Goal: Task Accomplishment & Management: Use online tool/utility

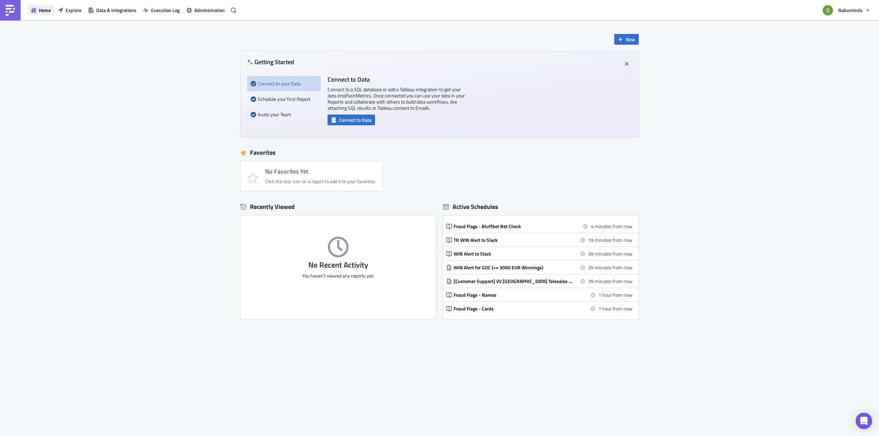
click at [44, 12] on span "Home" at bounding box center [45, 10] width 12 height 7
click at [27, 8] on div "Home Explore Data & Integrations Execution Log Administration" at bounding box center [119, 10] width 239 height 20
click at [71, 10] on span "Explore" at bounding box center [74, 10] width 16 height 7
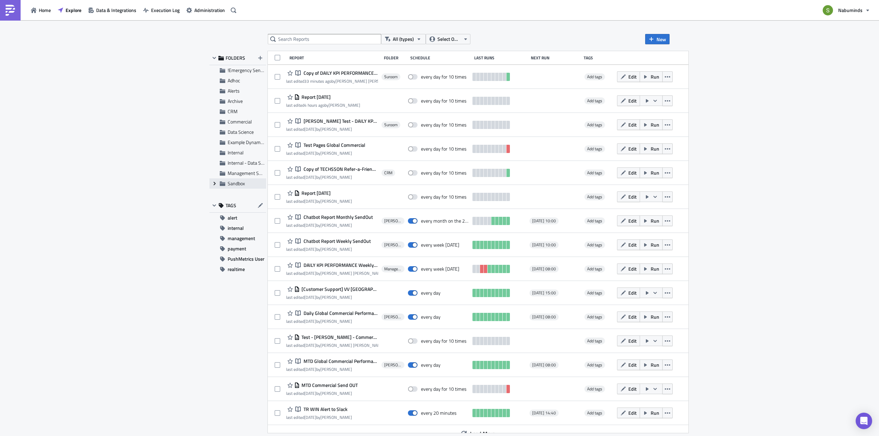
click at [214, 183] on icon "Expand group" at bounding box center [214, 183] width 5 height 5
click at [234, 185] on span "Sandbox" at bounding box center [236, 183] width 17 height 7
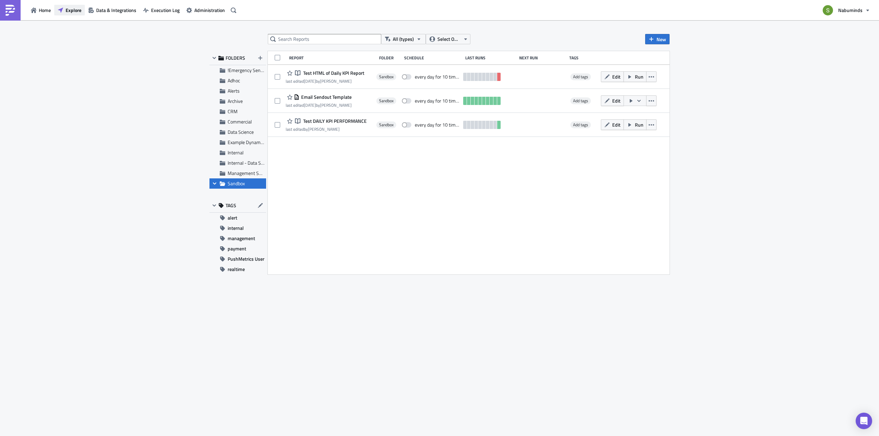
click at [66, 10] on span "Explore" at bounding box center [74, 10] width 16 height 7
click at [68, 5] on button "Explore" at bounding box center [69, 10] width 31 height 11
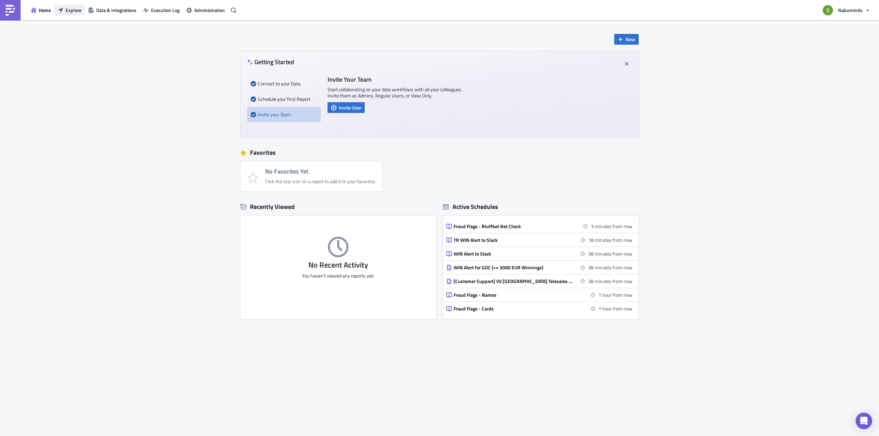
click at [67, 13] on span "Explore" at bounding box center [74, 10] width 16 height 7
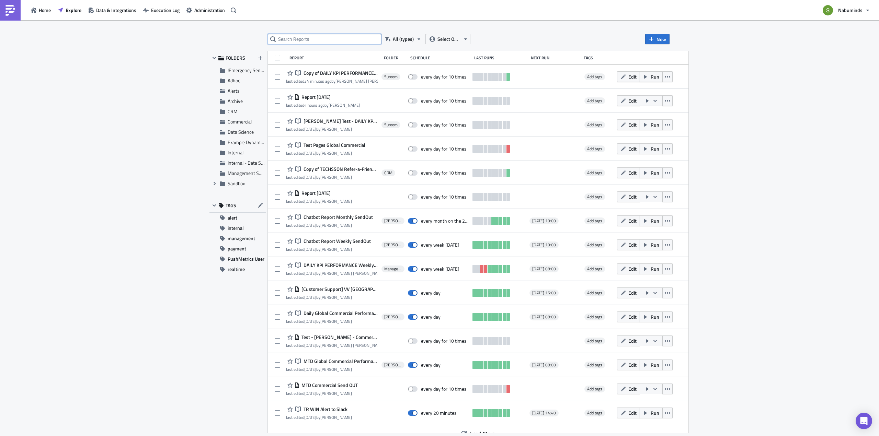
click at [318, 39] on input "text" at bounding box center [324, 39] width 113 height 10
paste input "Daily KPI Report"
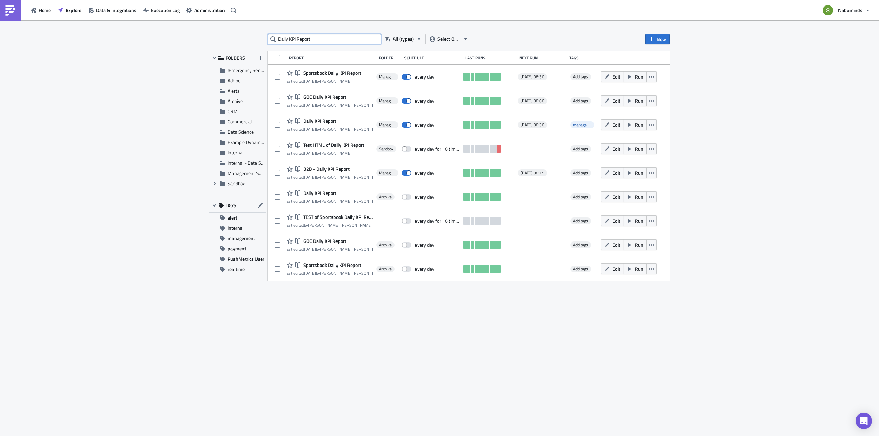
type input "Daily KPI Report"
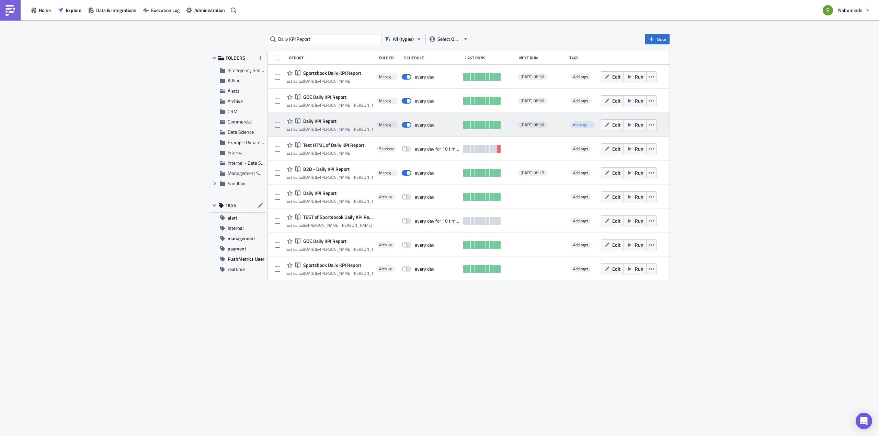
click at [327, 121] on span "Daily KPI Report" at bounding box center [318, 121] width 35 height 6
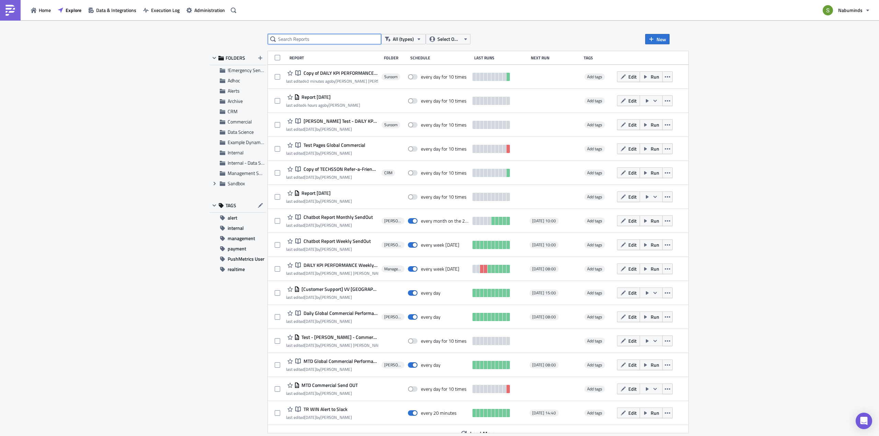
click at [303, 42] on input "text" at bounding box center [324, 39] width 113 height 10
paste input "Daily KPI Report"
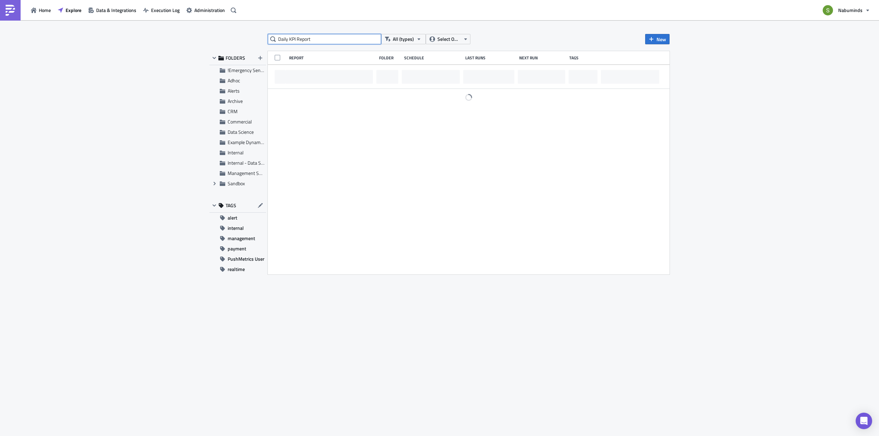
type input "Daily KPI Report"
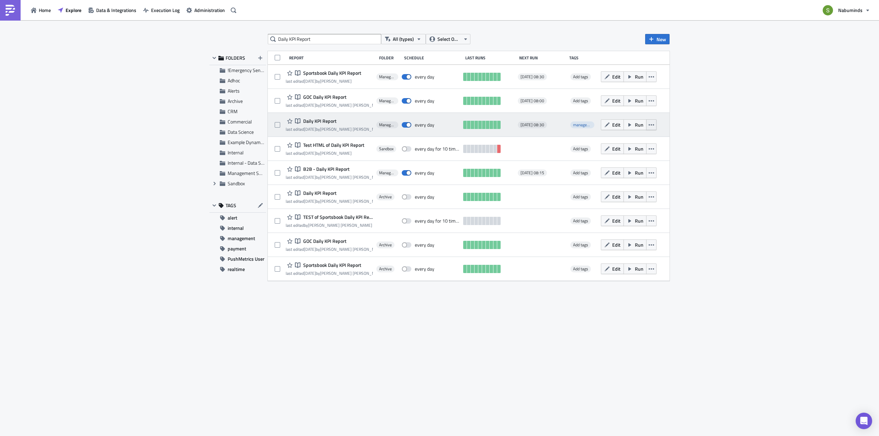
click at [650, 126] on icon "button" at bounding box center [651, 124] width 5 height 5
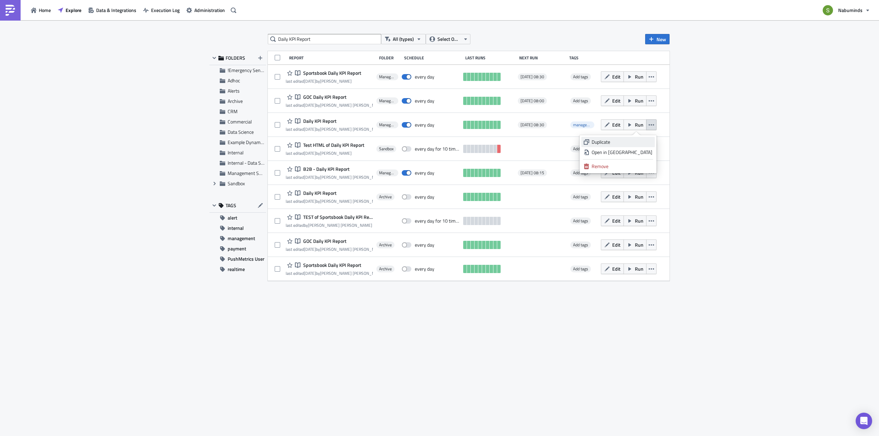
click at [619, 142] on div "Duplicate" at bounding box center [622, 142] width 61 height 7
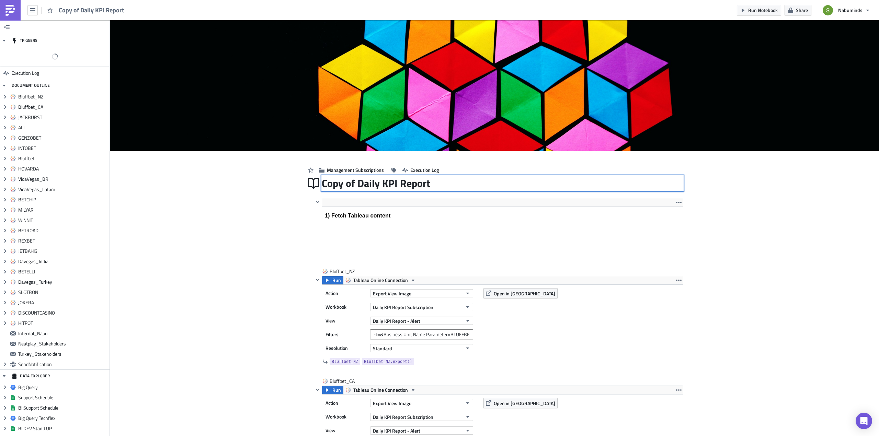
drag, startPoint x: 354, startPoint y: 182, endPoint x: 331, endPoint y: 185, distance: 22.5
click at [331, 185] on div "Copy of Daily KPI Report Copy of Daily KPI Report" at bounding box center [503, 183] width 362 height 16
click at [348, 184] on input "Copy of Daily KPI Report" at bounding box center [377, 183] width 110 height 13
drag, startPoint x: 352, startPoint y: 184, endPoint x: 324, endPoint y: 183, distance: 27.5
click at [324, 183] on input "Copy of Daily KPI Report" at bounding box center [377, 183] width 110 height 13
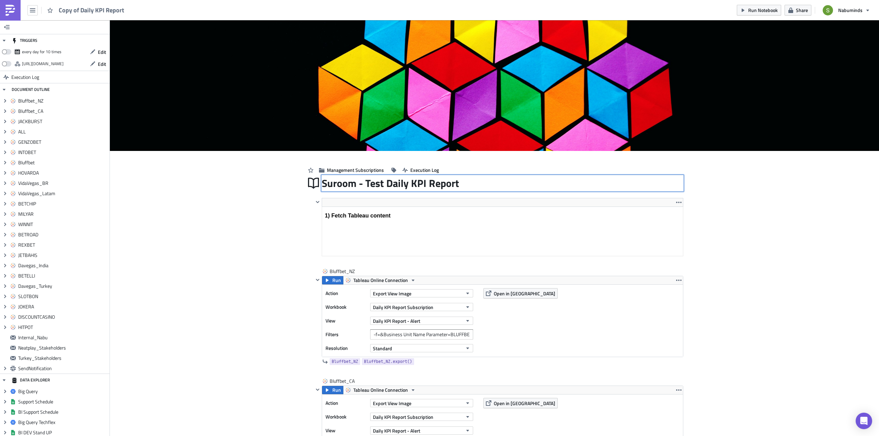
type input "Suroom - Test- Daily KPI Report"
click at [333, 170] on span "Management Subscriptions" at bounding box center [355, 170] width 57 height 7
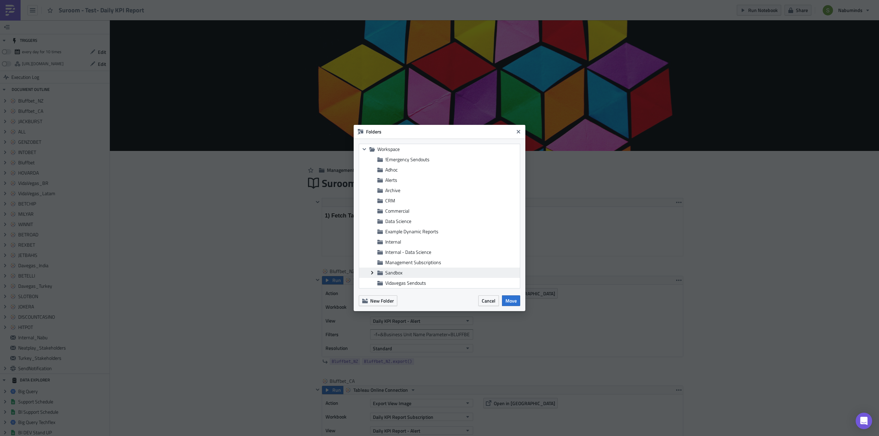
click at [373, 273] on icon at bounding box center [372, 272] width 2 height 3
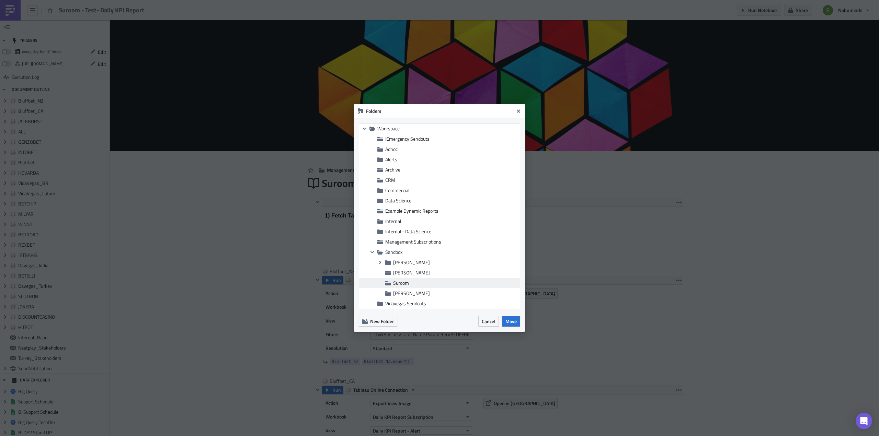
click at [403, 281] on span "Suroom" at bounding box center [401, 282] width 16 height 7
click at [513, 322] on span "Move" at bounding box center [510, 321] width 11 height 7
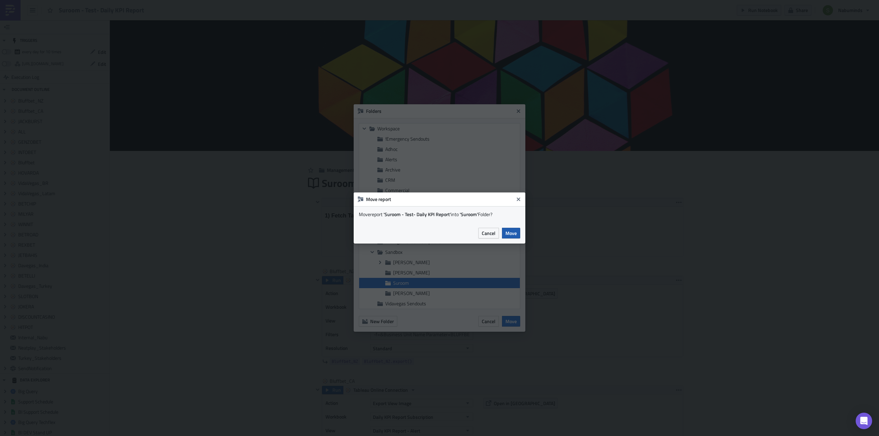
click at [511, 233] on span "Move" at bounding box center [510, 233] width 11 height 7
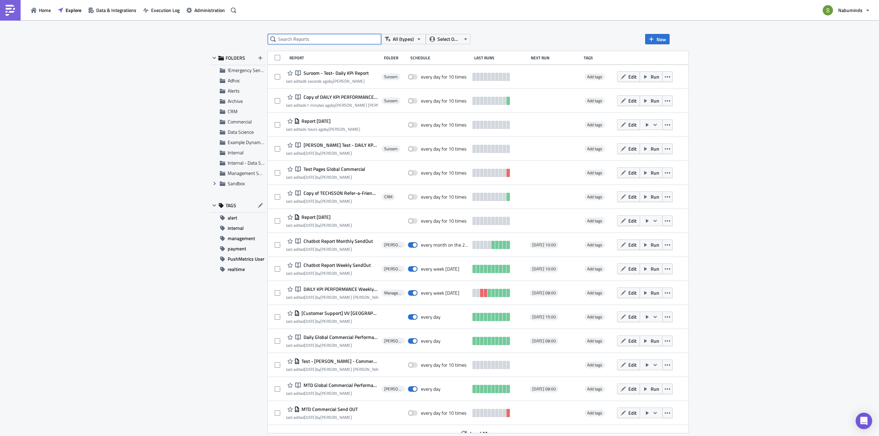
click at [305, 39] on input "text" at bounding box center [324, 39] width 113 height 10
paste input "Daily KPI Report"
type input "Daily KPI Report"
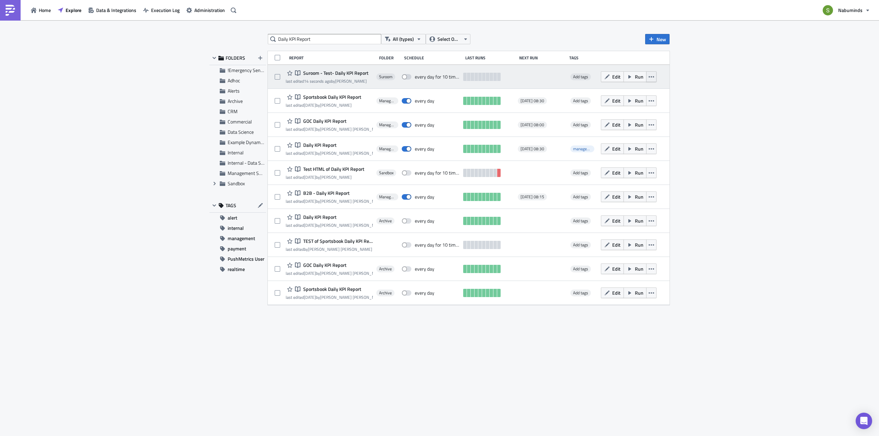
click at [654, 76] on button "button" at bounding box center [651, 76] width 10 height 11
click at [651, 77] on icon "button" at bounding box center [651, 76] width 5 height 1
click at [652, 78] on icon "button" at bounding box center [651, 76] width 5 height 5
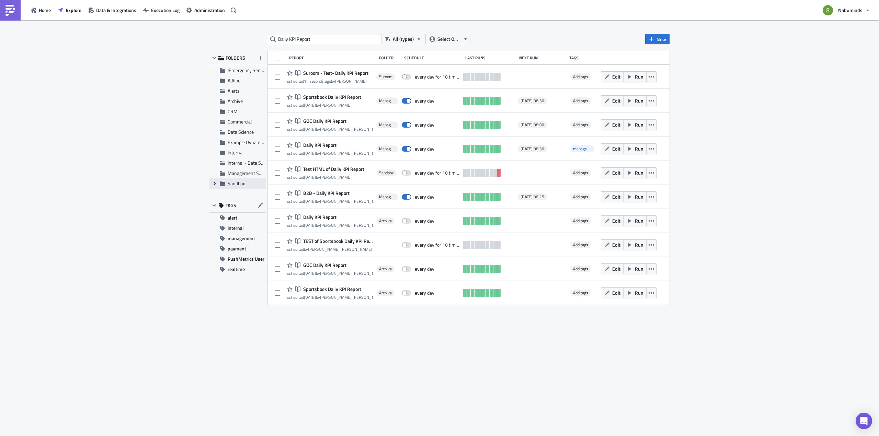
click at [214, 184] on icon "Expand group" at bounding box center [214, 183] width 5 height 5
click at [235, 182] on span "Sandbox" at bounding box center [236, 183] width 17 height 7
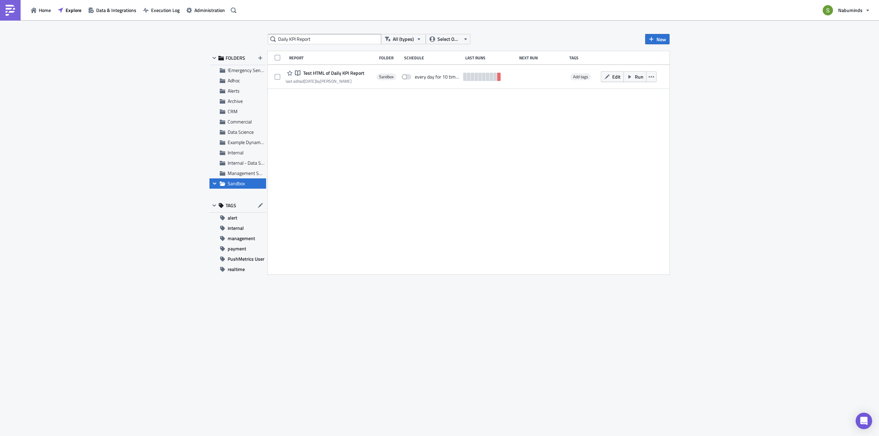
click at [215, 183] on icon "Collapse group" at bounding box center [214, 183] width 5 height 5
drag, startPoint x: 213, startPoint y: 173, endPoint x: 219, endPoint y: 175, distance: 6.6
click at [213, 173] on icon "Expand group" at bounding box center [214, 173] width 5 height 5
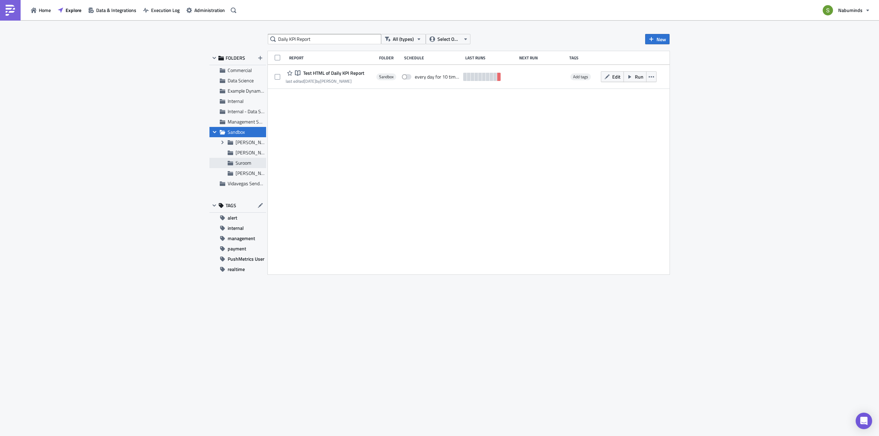
click at [238, 165] on span "Suroom" at bounding box center [244, 162] width 16 height 7
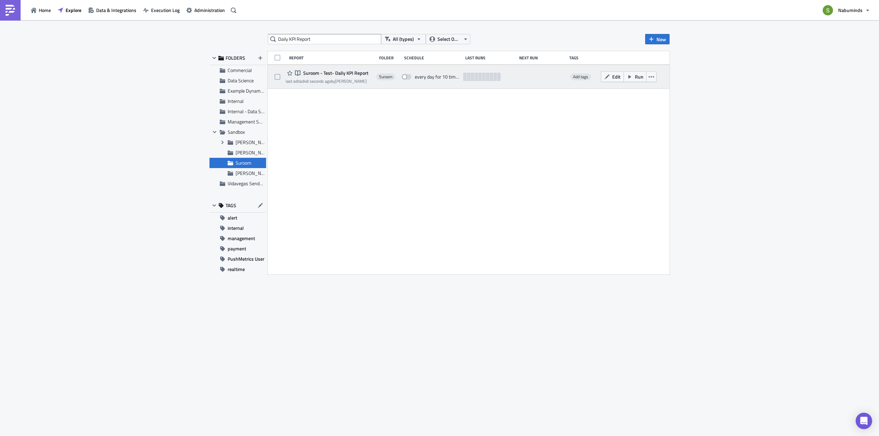
click at [323, 76] on span "Suroom - Test- Daily KPI Report" at bounding box center [334, 73] width 67 height 6
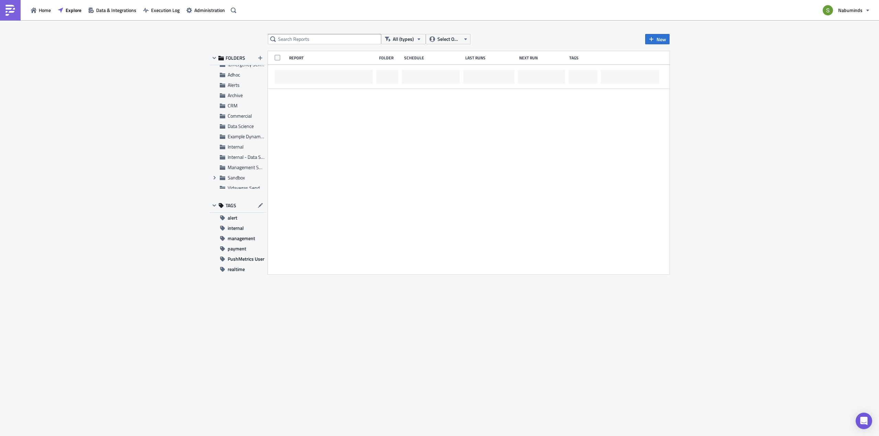
scroll to position [10, 0]
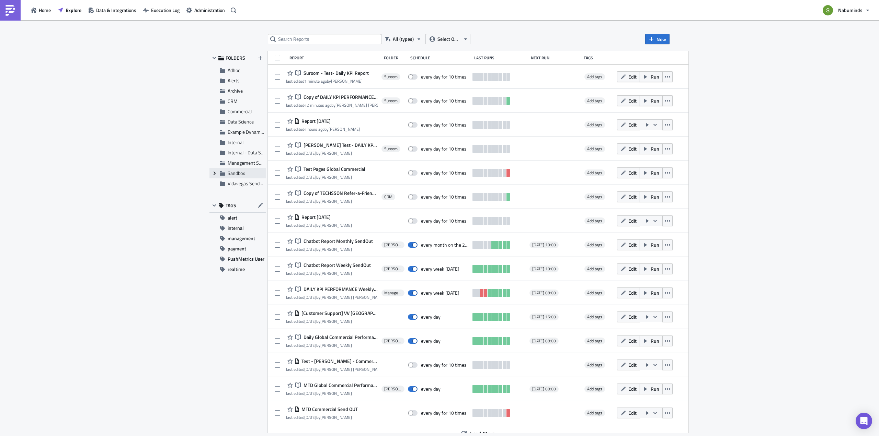
click at [214, 173] on icon "Expand group" at bounding box center [214, 173] width 5 height 5
click at [239, 163] on span "Suroom" at bounding box center [244, 162] width 16 height 7
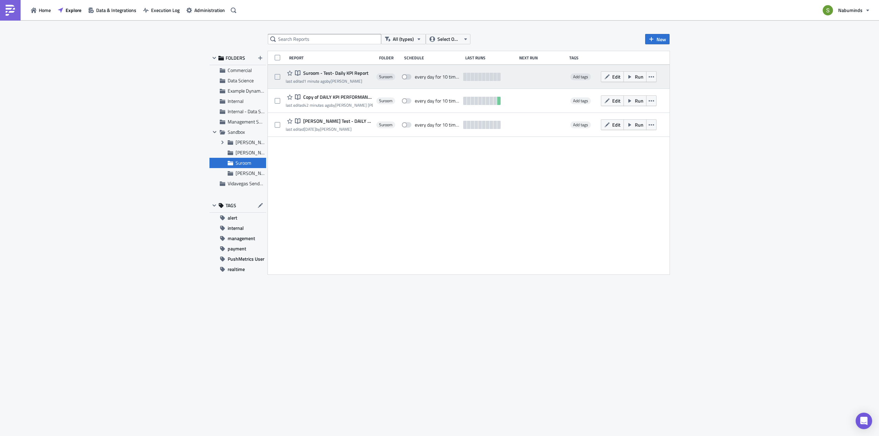
click at [359, 73] on span "Suroom - Test- Daily KPI Report" at bounding box center [334, 73] width 67 height 6
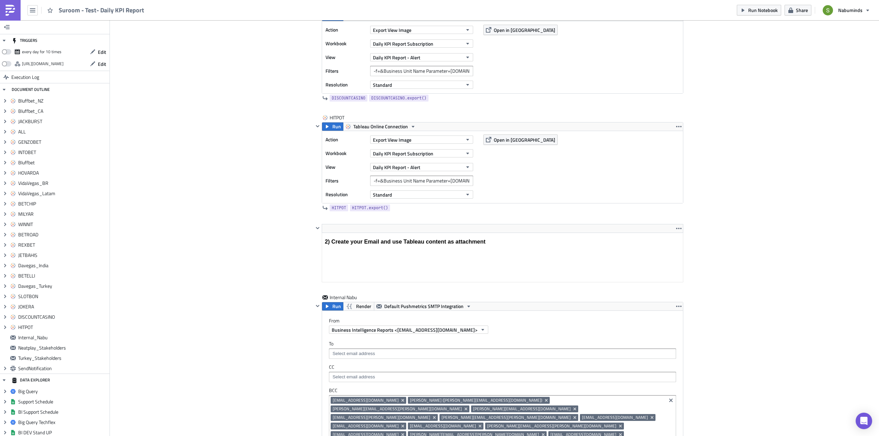
scroll to position [2575, 0]
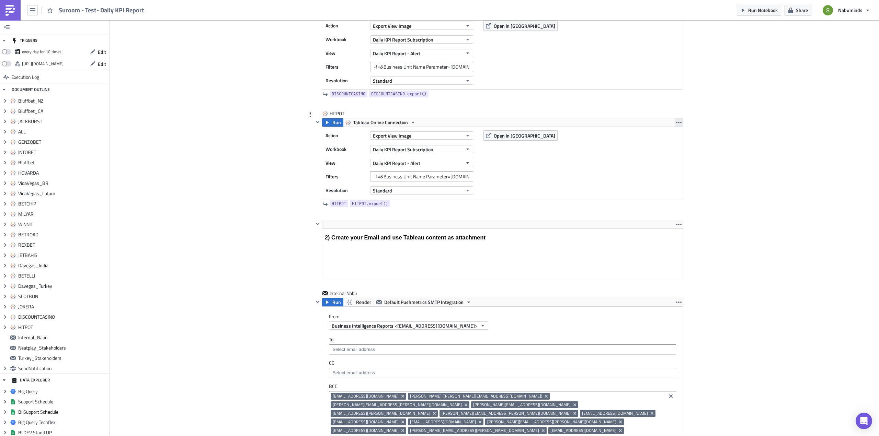
click at [676, 122] on icon "button" at bounding box center [678, 122] width 5 height 5
click at [664, 136] on div "Duplicate" at bounding box center [681, 138] width 46 height 7
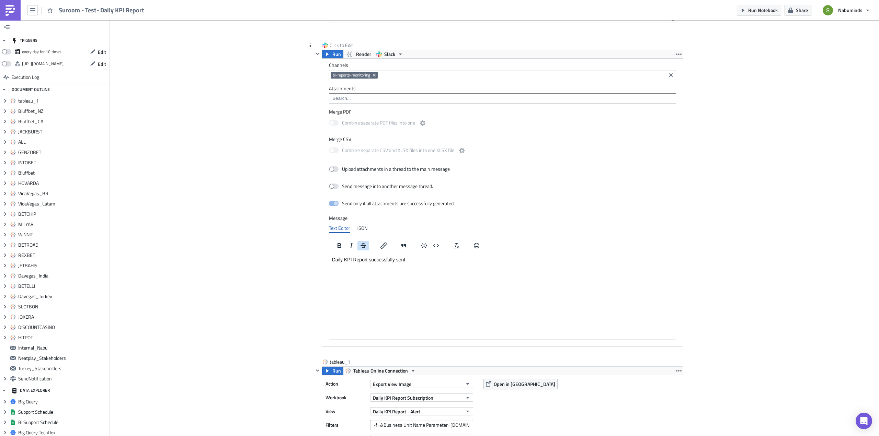
scroll to position [4072, 0]
click at [412, 280] on div "Click to Edit Run Render Slack Channels bi-reports-monitoring Attachments Merge…" at bounding box center [498, 199] width 370 height 317
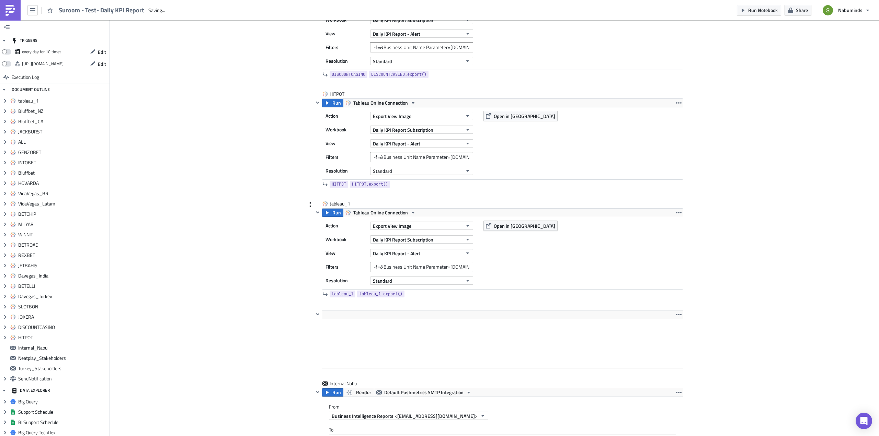
scroll to position [0, 0]
click at [344, 203] on div "tableau_1" at bounding box center [347, 204] width 34 height 7
drag, startPoint x: 353, startPoint y: 205, endPoint x: 327, endPoint y: 201, distance: 26.5
click at [330, 201] on input "tableau_1" at bounding box center [347, 204] width 34 height 7
type input "[PERSON_NAME]"
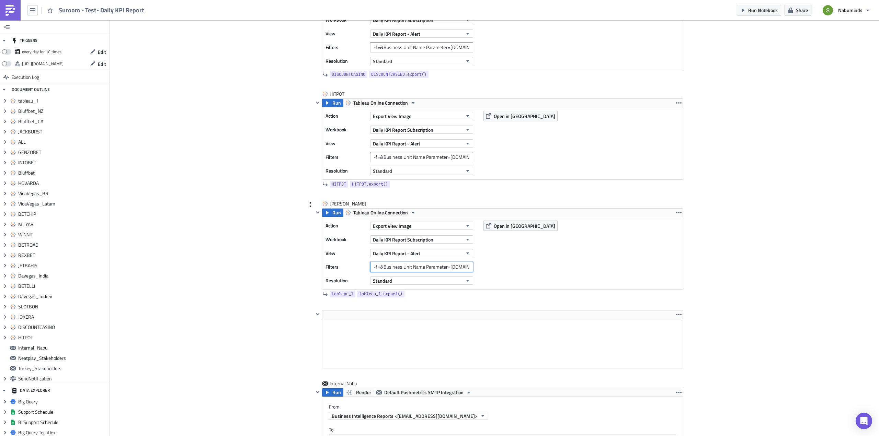
click at [425, 268] on input "-f=&Business Unit Name Parameter=[DOMAIN_NAME]" at bounding box center [421, 267] width 103 height 10
click at [448, 266] on input "-f=&Business Unit Name Parameter=[DOMAIN_NAME]" at bounding box center [421, 267] width 103 height 10
type input "-f=&Business Unit Name Parameter=[PERSON_NAME][DOMAIN_NAME]"
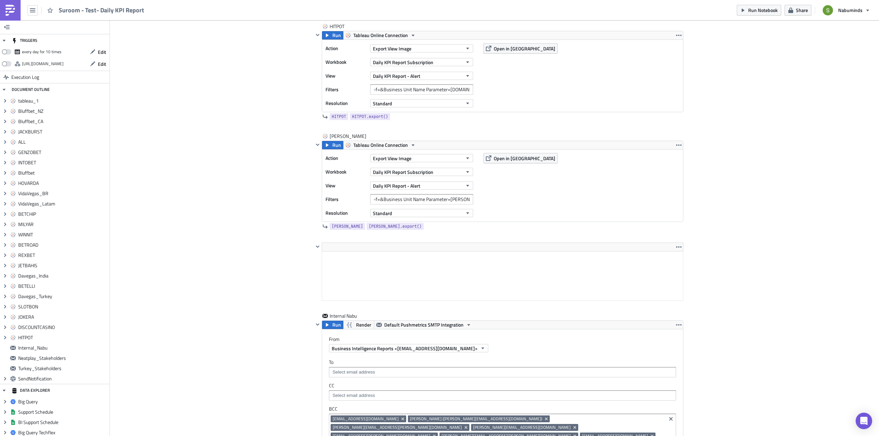
scroll to position [2663, 0]
click at [335, 145] on span "Run" at bounding box center [336, 144] width 9 height 8
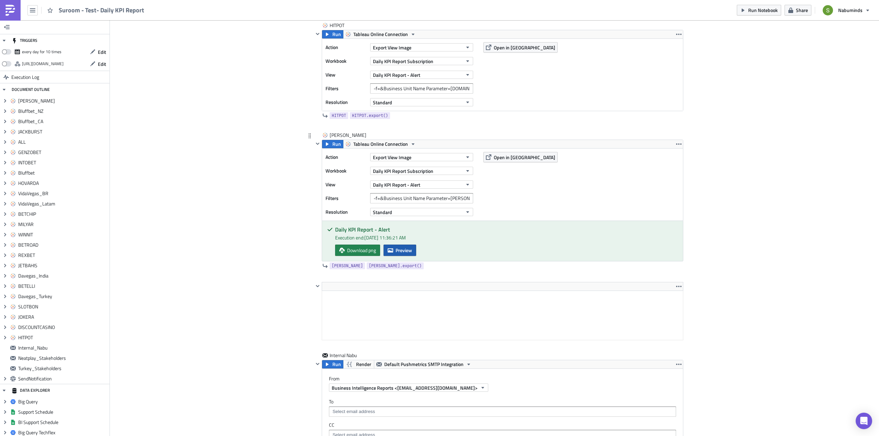
click at [403, 249] on span "Preview" at bounding box center [404, 250] width 16 height 7
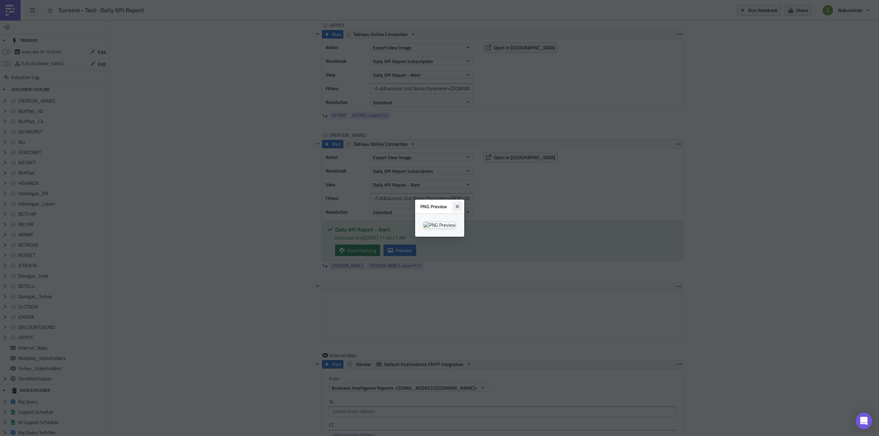
click at [463, 202] on button "Close" at bounding box center [457, 207] width 10 height 10
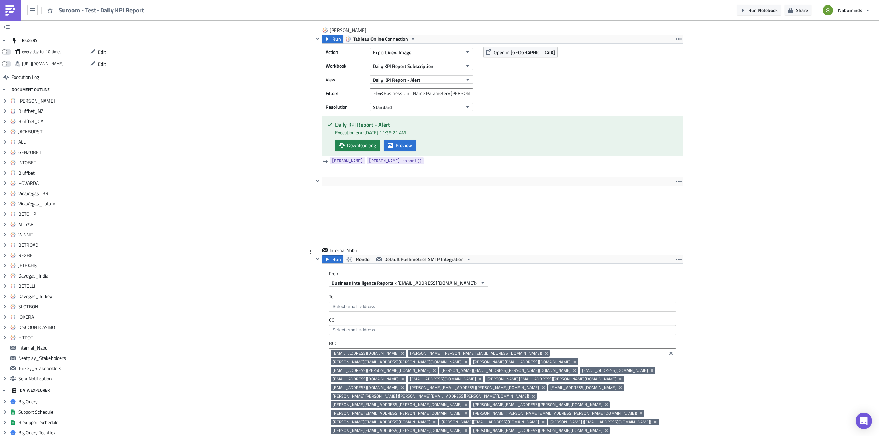
scroll to position [2766, 0]
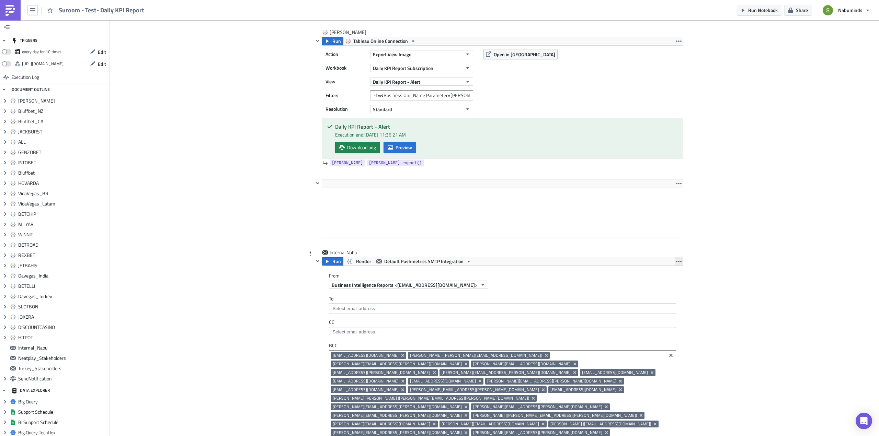
click at [677, 263] on icon "button" at bounding box center [678, 261] width 5 height 5
click at [678, 299] on div "Remove" at bounding box center [681, 302] width 46 height 7
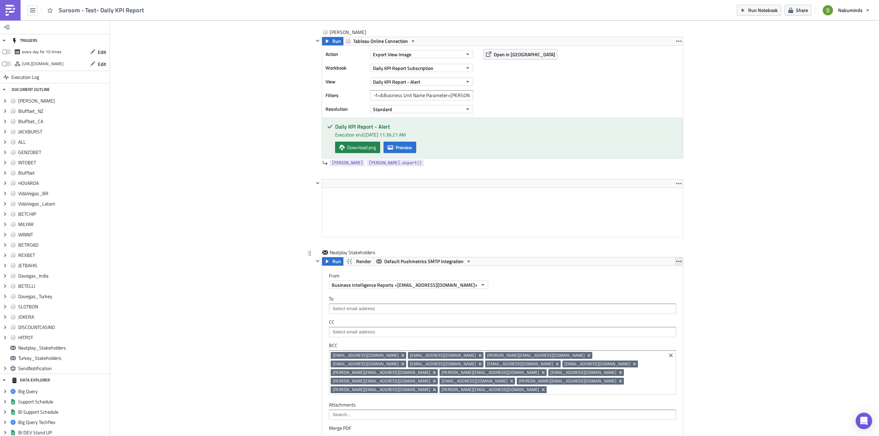
click at [678, 260] on icon "button" at bounding box center [678, 261] width 5 height 5
click at [671, 300] on div "Remove" at bounding box center [681, 302] width 46 height 7
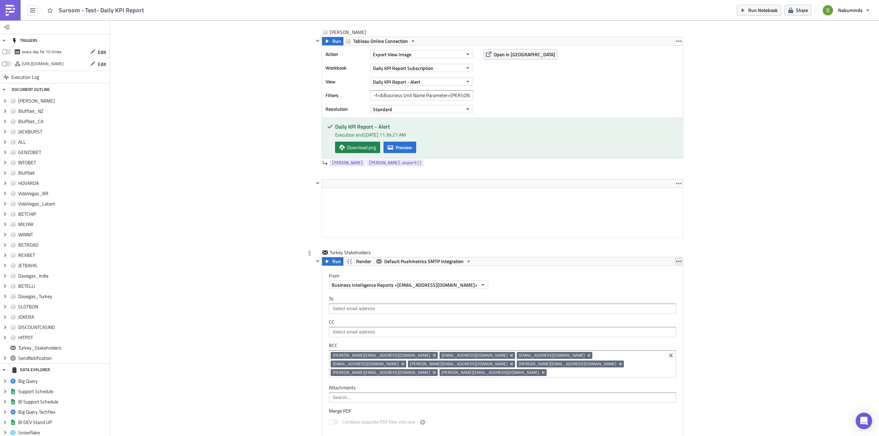
click at [677, 261] on icon "button" at bounding box center [678, 261] width 5 height 5
click at [669, 280] on div "Duplicate" at bounding box center [681, 277] width 46 height 7
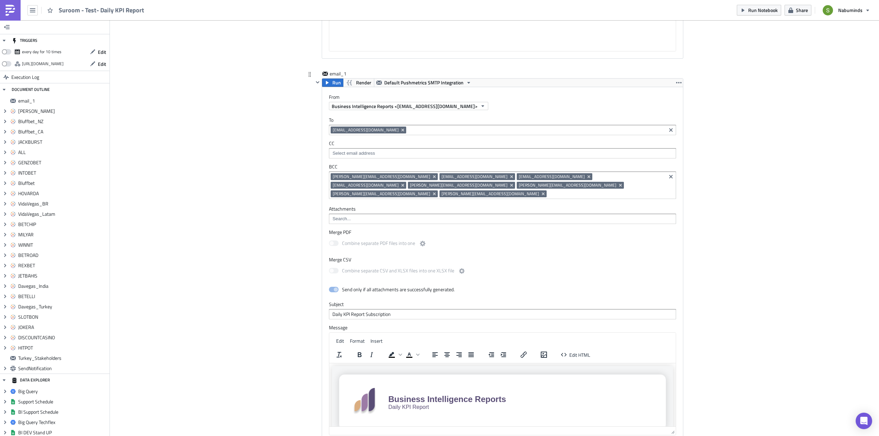
scroll to position [3487, 0]
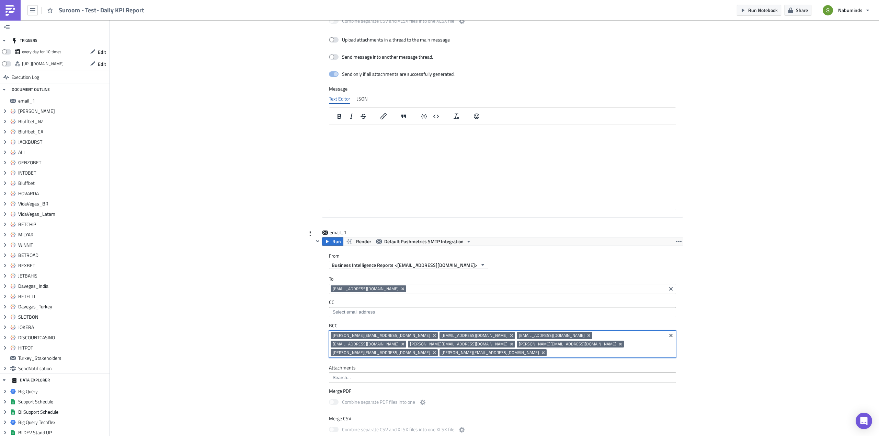
drag, startPoint x: 449, startPoint y: 338, endPoint x: 354, endPoint y: 327, distance: 95.0
click at [354, 332] on div "[PERSON_NAME][EMAIL_ADDRESS][DOMAIN_NAME] [EMAIL_ADDRESS][DOMAIN_NAME] [EMAIL_A…" at bounding box center [498, 345] width 334 height 26
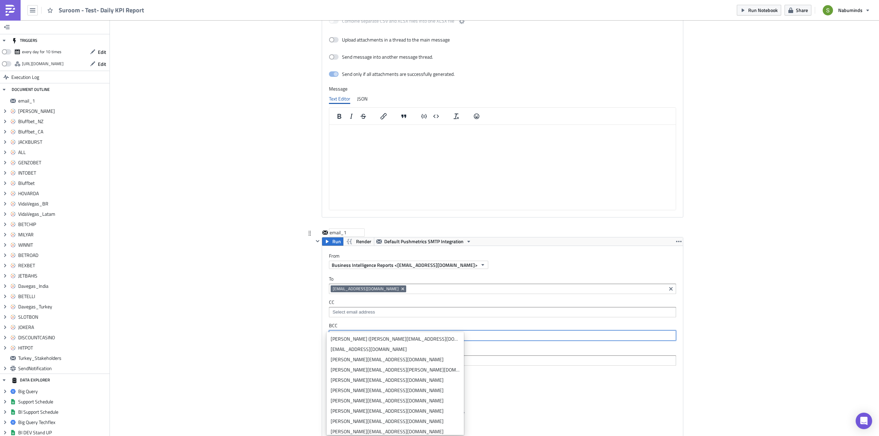
click at [338, 229] on div "email_1" at bounding box center [347, 232] width 34 height 7
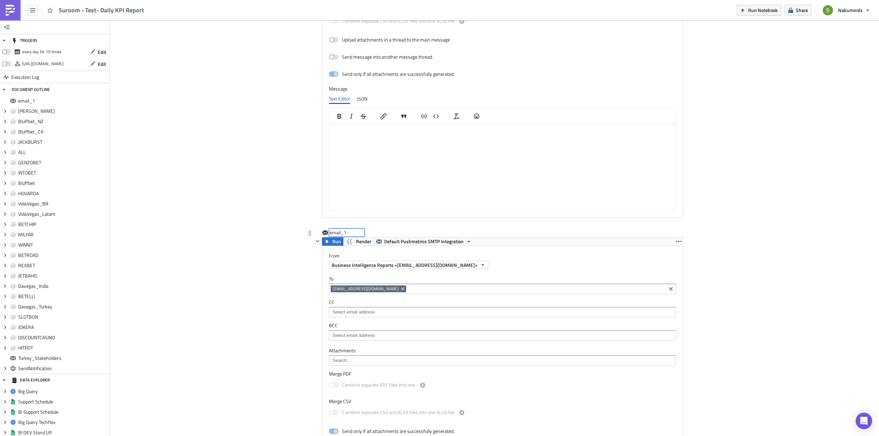
click at [330, 229] on input "email_1" at bounding box center [347, 232] width 34 height 7
type input "e"
type input "Suroom Test"
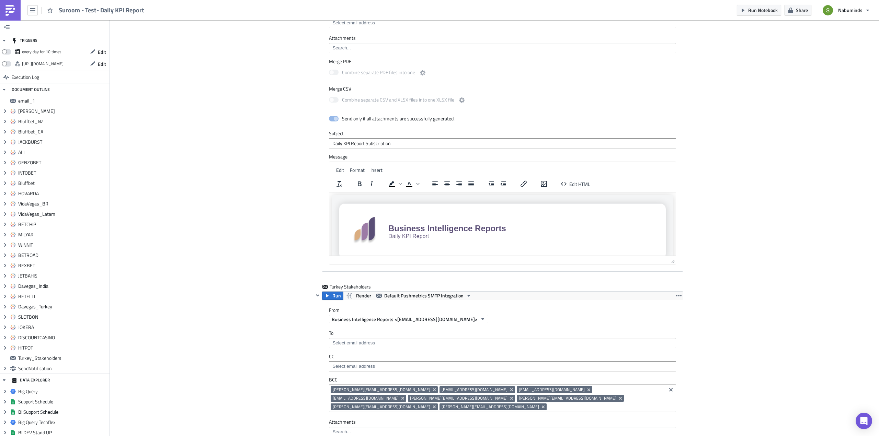
scroll to position [3124, 0]
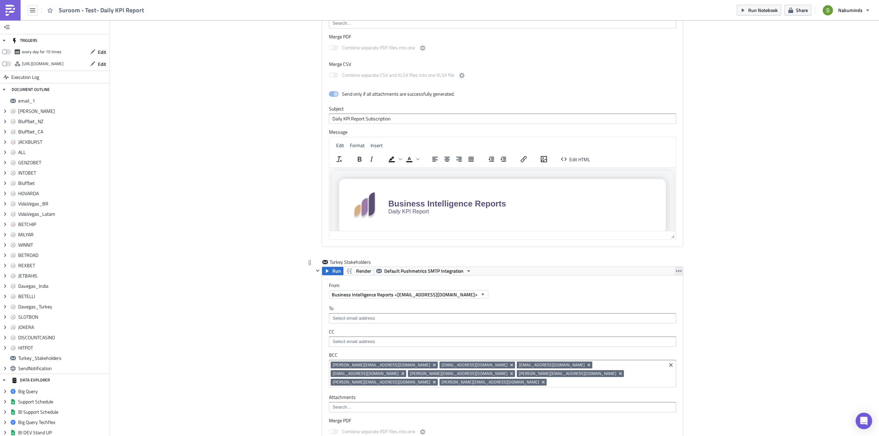
click at [678, 272] on icon "button" at bounding box center [678, 271] width 5 height 5
click at [670, 307] on link "Remove" at bounding box center [676, 312] width 58 height 10
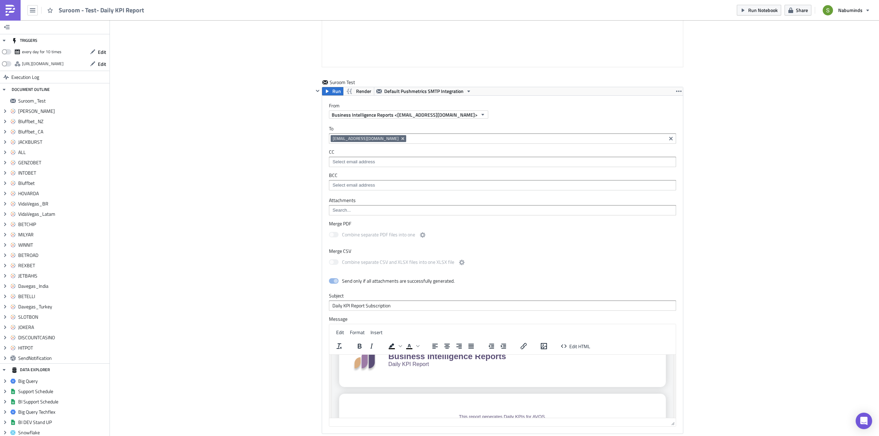
scroll to position [3021, 0]
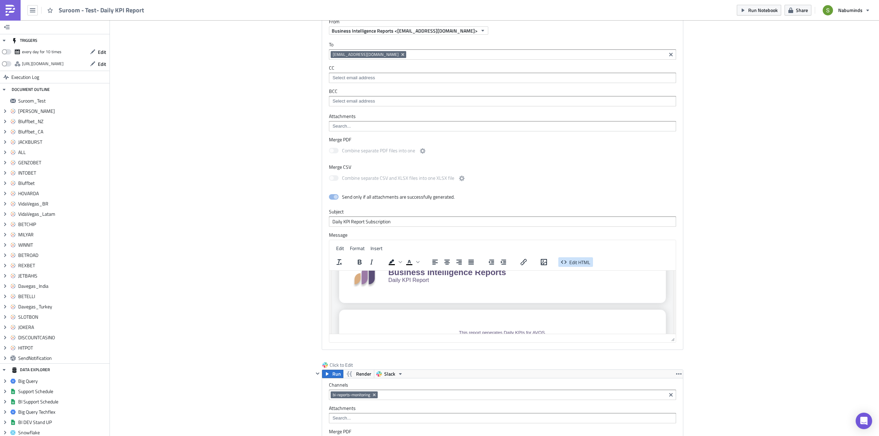
click at [576, 262] on span "Edit HTML" at bounding box center [579, 262] width 21 height 7
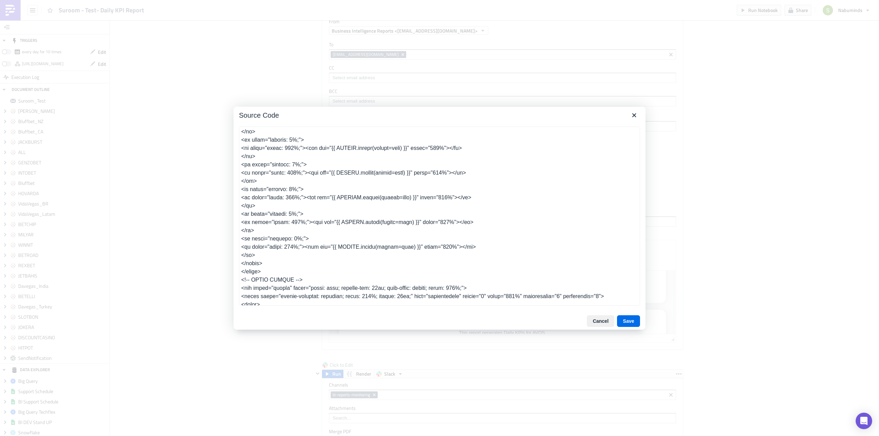
scroll to position [687, 0]
drag, startPoint x: 255, startPoint y: 253, endPoint x: 240, endPoint y: 238, distance: 21.6
click at [240, 238] on textarea at bounding box center [439, 216] width 401 height 179
click at [260, 255] on textarea at bounding box center [439, 216] width 401 height 179
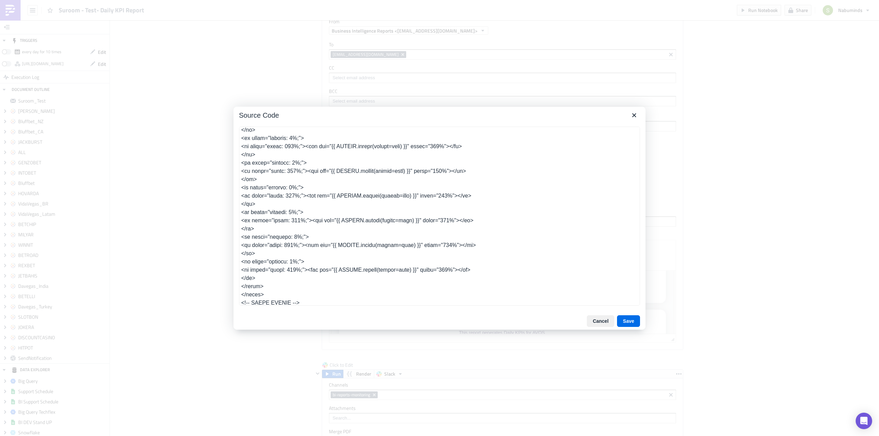
click at [257, 255] on textarea at bounding box center [439, 216] width 401 height 179
type textarea "<table class="body" style="border-collapse: separate; mso-table-lspace: 0pt; ms…"
click at [599, 323] on button "Cancel" at bounding box center [600, 322] width 27 height 12
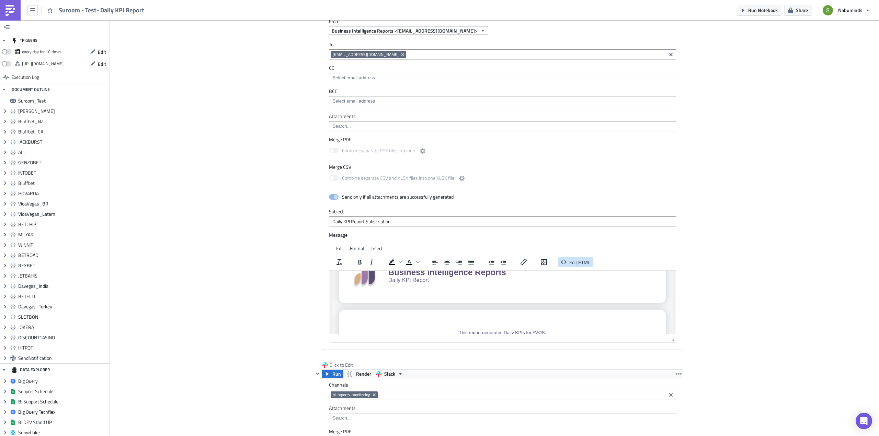
click at [577, 262] on span "Edit HTML" at bounding box center [579, 262] width 21 height 7
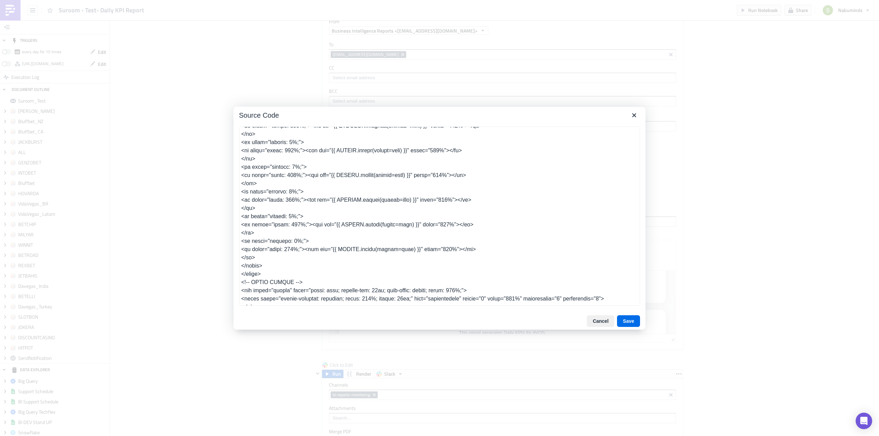
scroll to position [683, 0]
drag, startPoint x: 253, startPoint y: 258, endPoint x: 239, endPoint y: 240, distance: 22.7
click at [239, 240] on textarea at bounding box center [439, 216] width 401 height 179
click at [257, 258] on textarea at bounding box center [439, 216] width 401 height 179
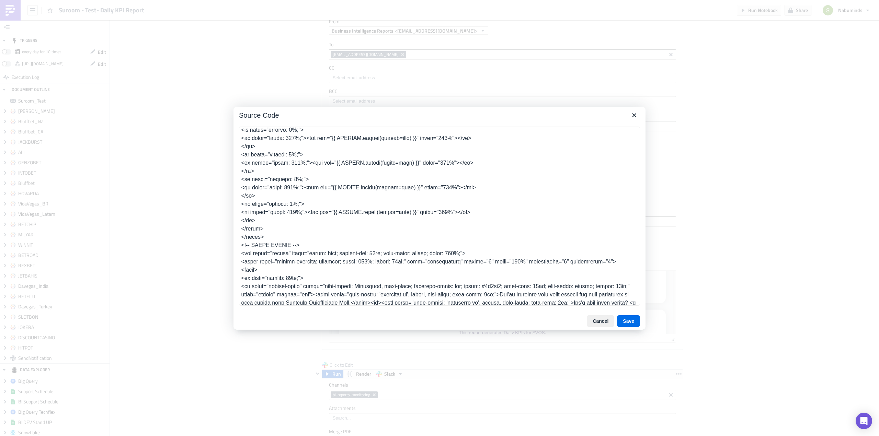
scroll to position [752, 0]
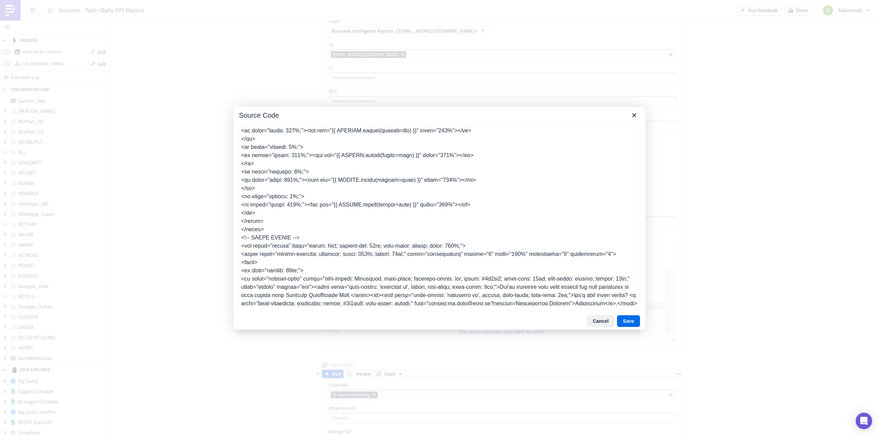
click at [354, 204] on textarea at bounding box center [439, 216] width 401 height 179
type textarea "<table class="body" style="border-collapse: separate; mso-table-lspace: 0pt; ms…"
click at [295, 216] on textarea at bounding box center [439, 216] width 401 height 179
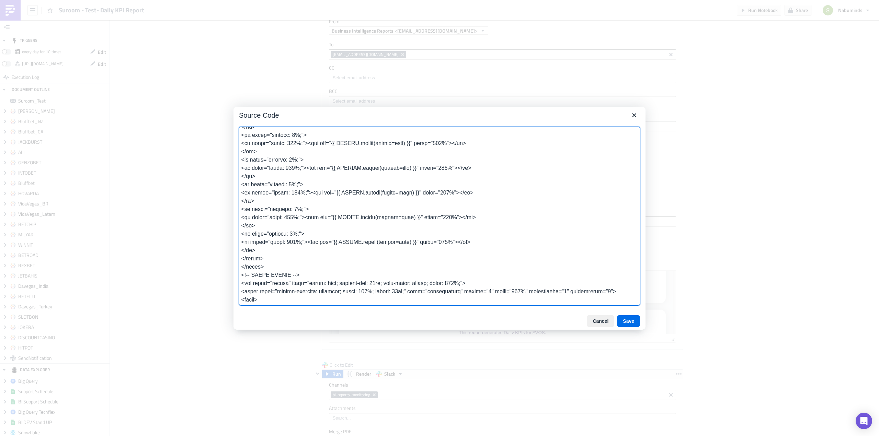
scroll to position [718, 0]
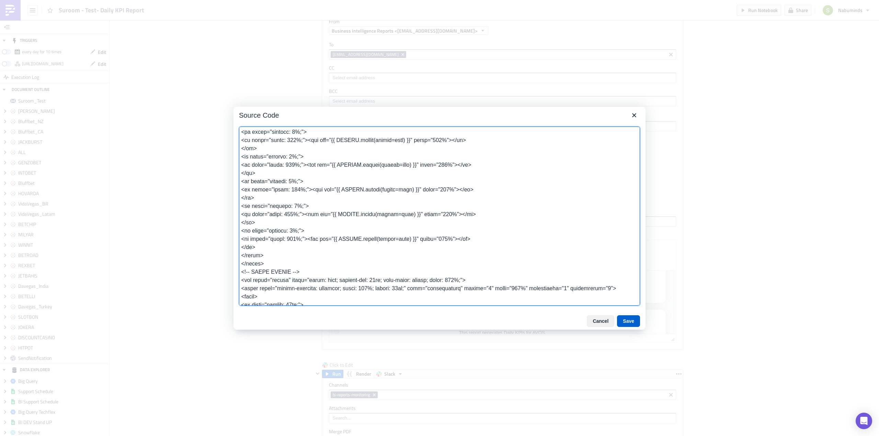
click at [632, 321] on button "Save" at bounding box center [628, 322] width 23 height 12
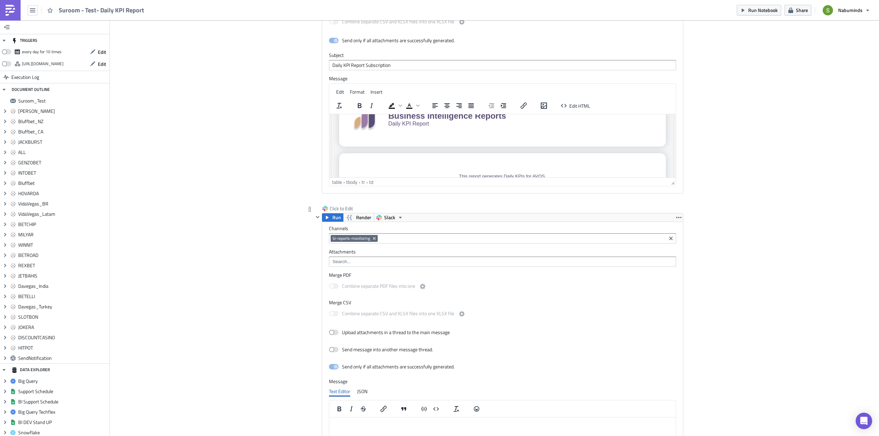
scroll to position [3172, 0]
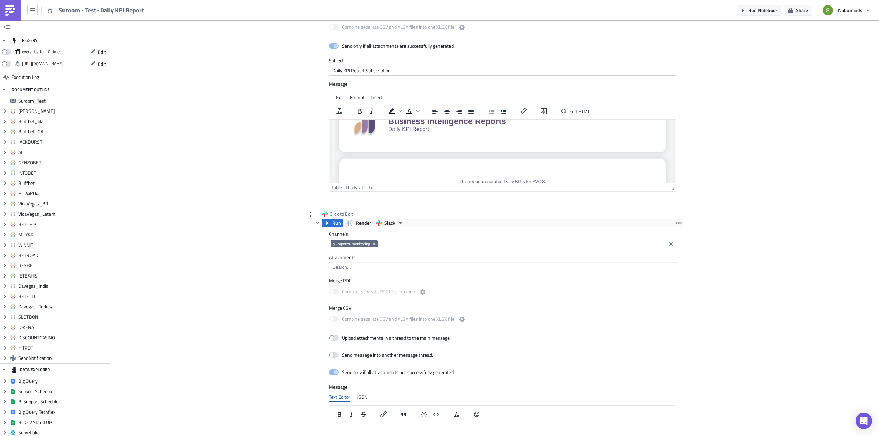
click at [372, 242] on icon "Remove Tag" at bounding box center [374, 243] width 5 height 5
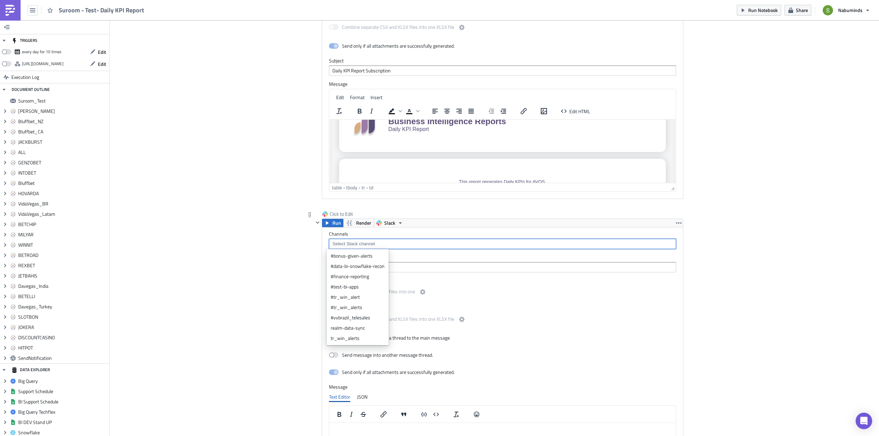
paste input "test-bi-apps"
type input "test-bi-apps"
click at [349, 255] on div "#test-bi-apps" at bounding box center [358, 256] width 54 height 7
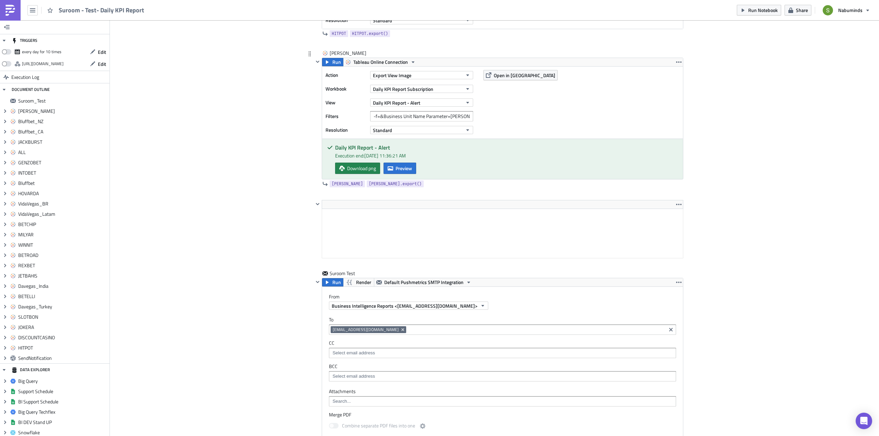
scroll to position [2760, 0]
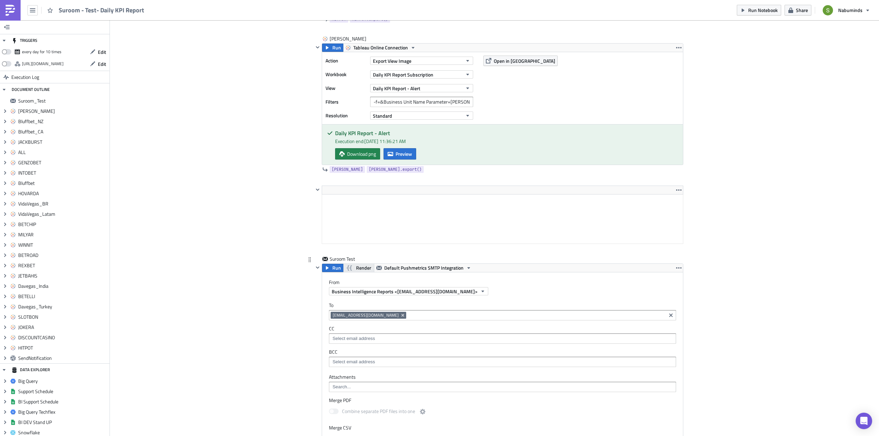
click at [357, 270] on span "Render" at bounding box center [363, 268] width 15 height 8
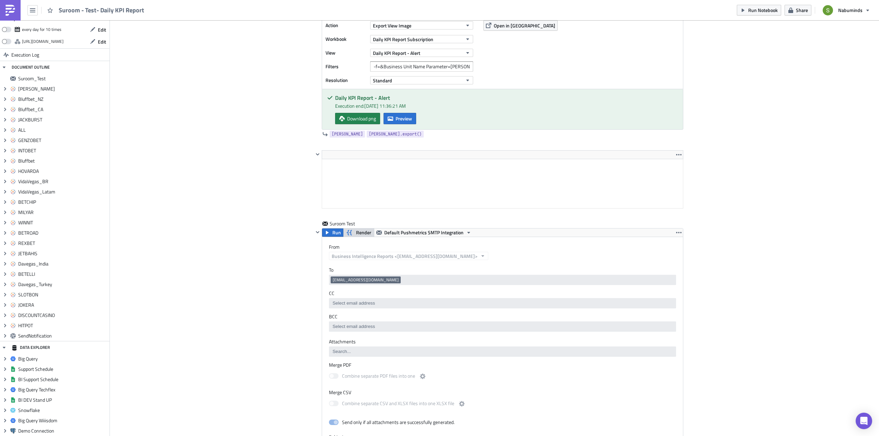
scroll to position [2794, 0]
click at [327, 234] on icon "button" at bounding box center [326, 233] width 5 height 5
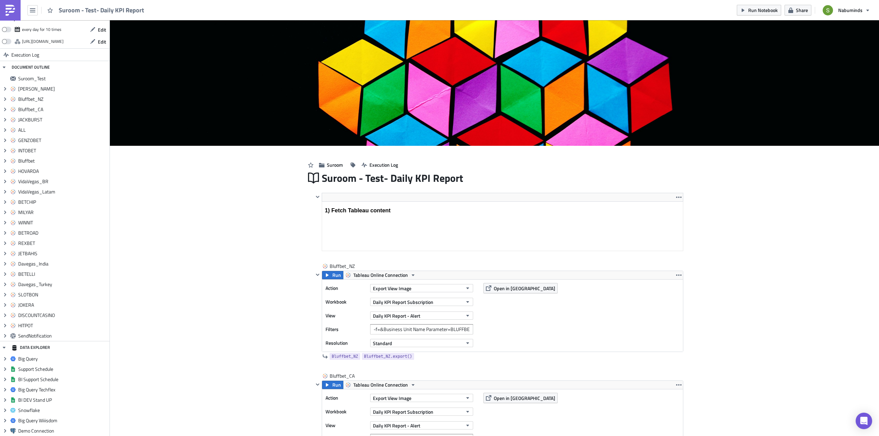
scroll to position [0, 0]
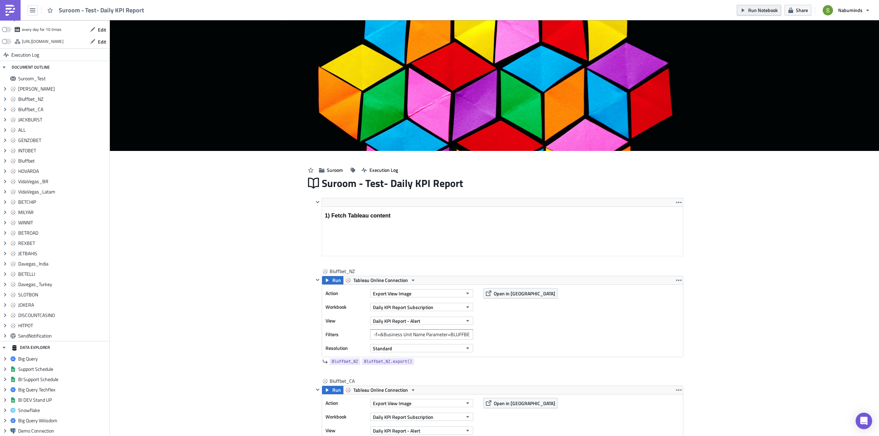
click at [755, 10] on span "Run Notebook" at bounding box center [763, 10] width 30 height 7
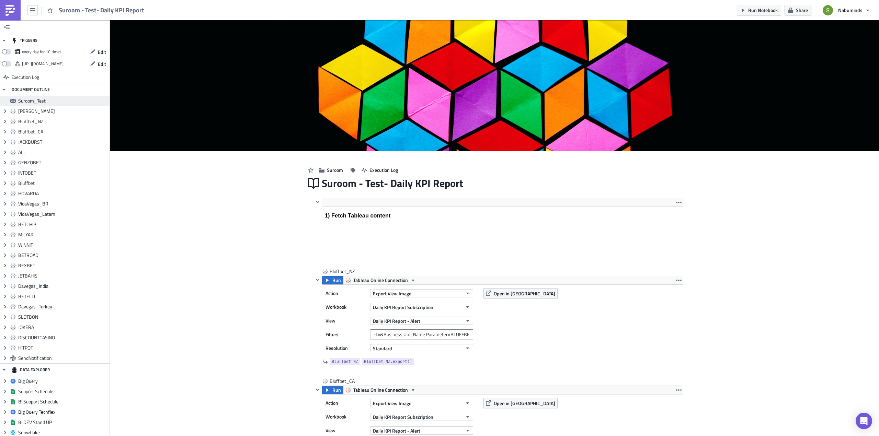
click at [34, 102] on span "Suroom_Test" at bounding box center [63, 101] width 90 height 6
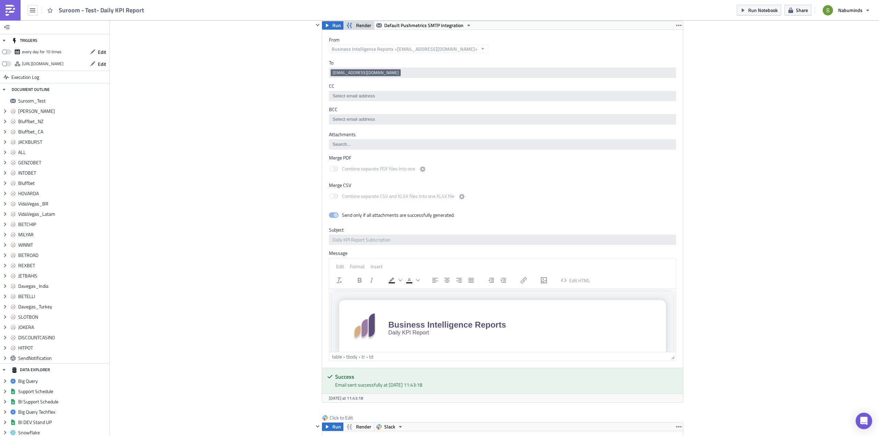
scroll to position [2898, 0]
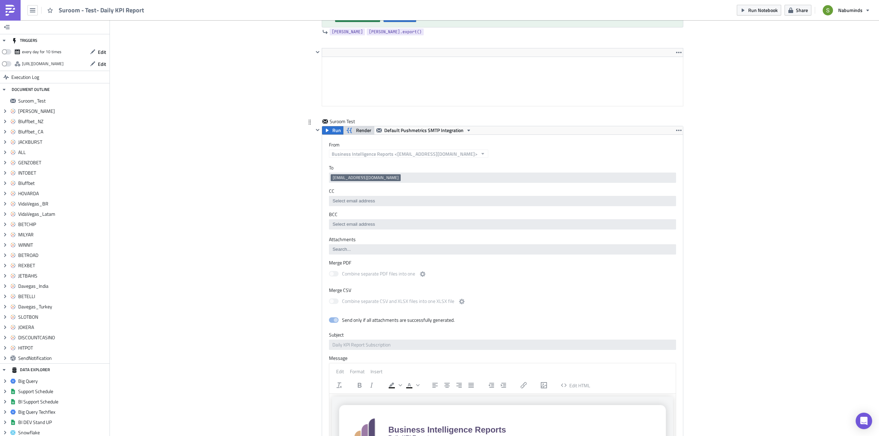
click at [359, 130] on span "Render" at bounding box center [363, 130] width 15 height 8
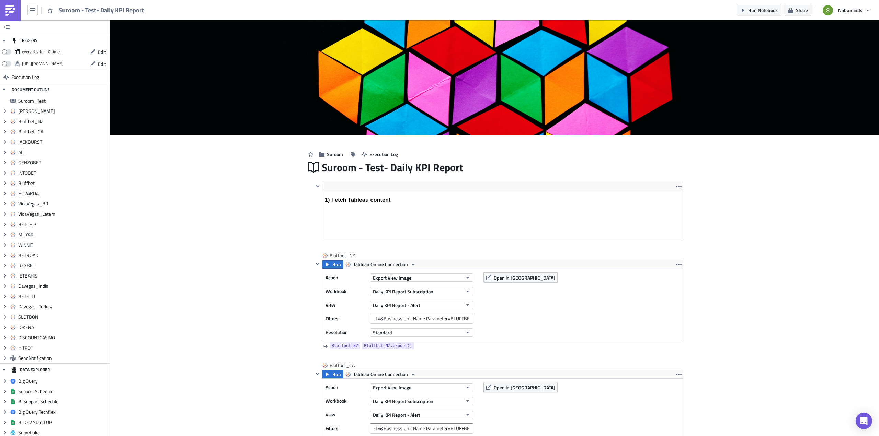
scroll to position [0, 0]
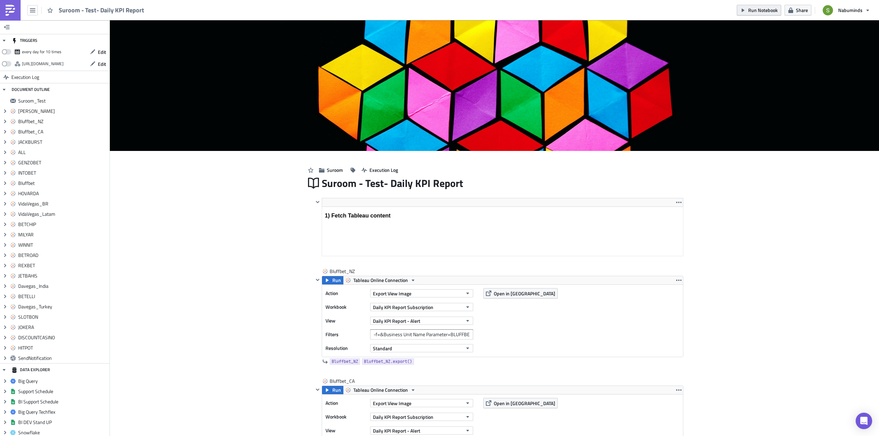
click at [758, 11] on span "Run Notebook" at bounding box center [763, 10] width 30 height 7
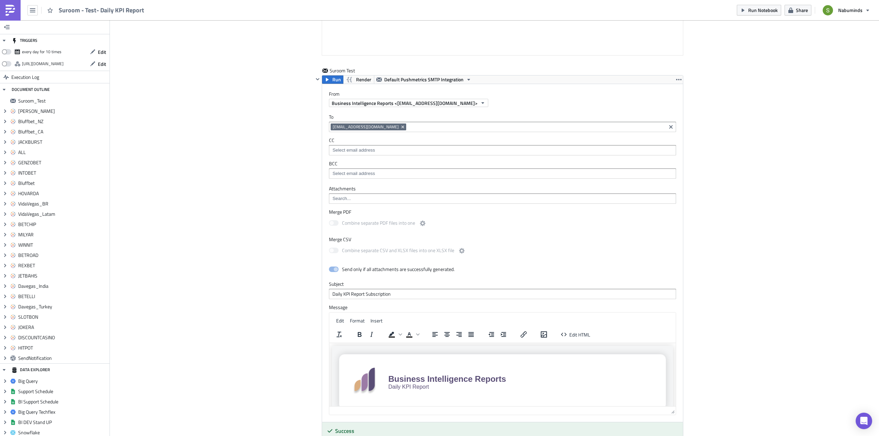
scroll to position [2953, 0]
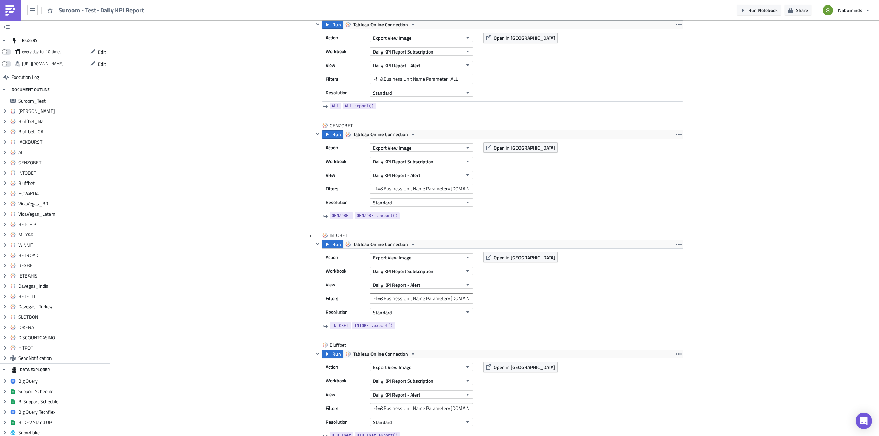
scroll to position [446, 0]
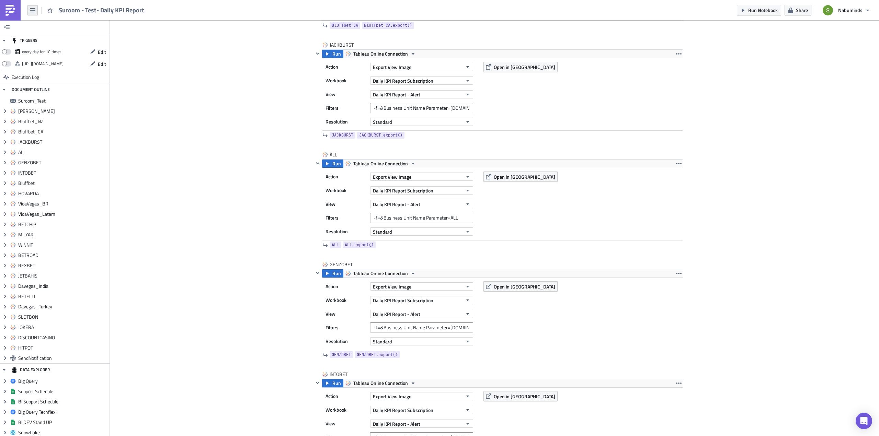
click at [34, 10] on icon "button" at bounding box center [32, 10] width 5 height 5
click at [42, 28] on div "Search" at bounding box center [62, 27] width 46 height 7
click at [30, 11] on button "button" at bounding box center [32, 10] width 10 height 10
click at [41, 36] on div "Home" at bounding box center [62, 37] width 46 height 7
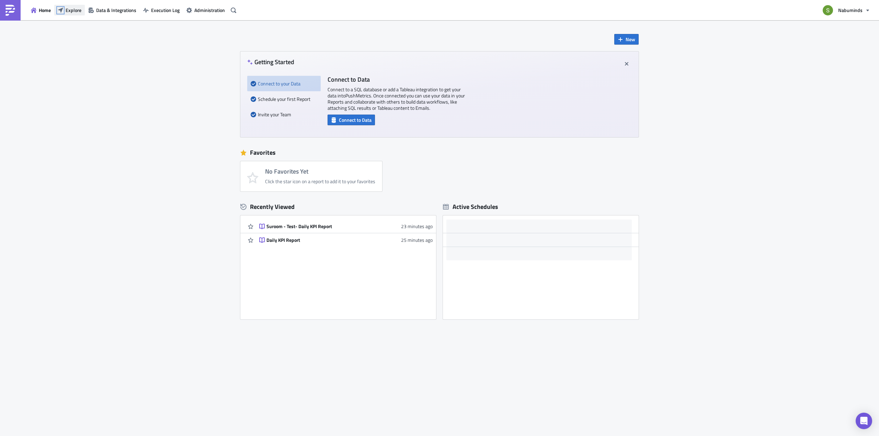
click at [61, 11] on icon "button" at bounding box center [60, 9] width 5 height 5
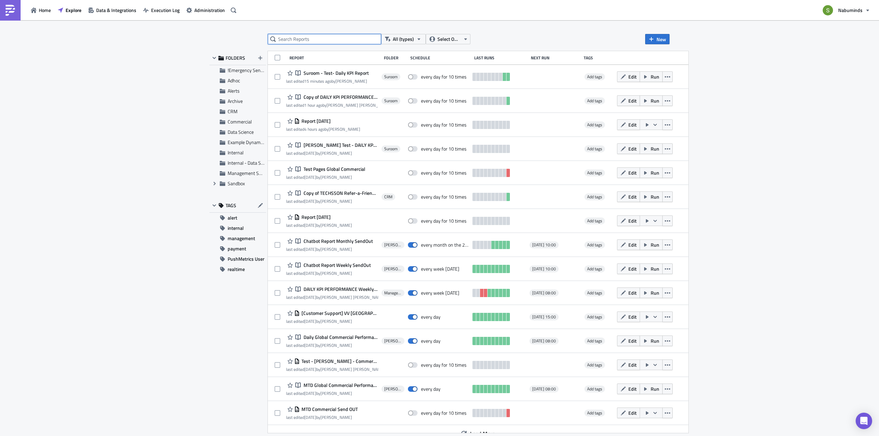
click at [308, 38] on input "text" at bounding box center [324, 39] width 113 height 10
paste input "https://drive.google.com/drive/folders/1bS-A2aW4XDHs1Y7ToqqE0qeoIHBmqxqy"
type input "https://drive.google.com/drive/folders/1bS-A2aW4XDHs1Y7ToqqE0qeoIHBmqxqy"
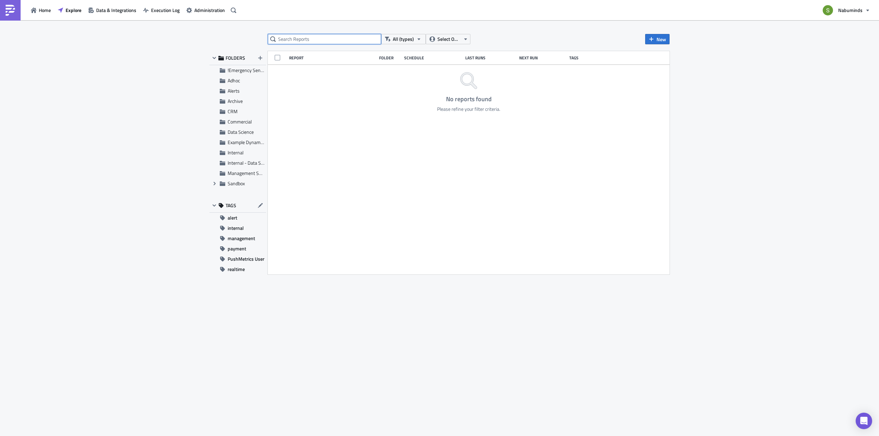
type input "D"
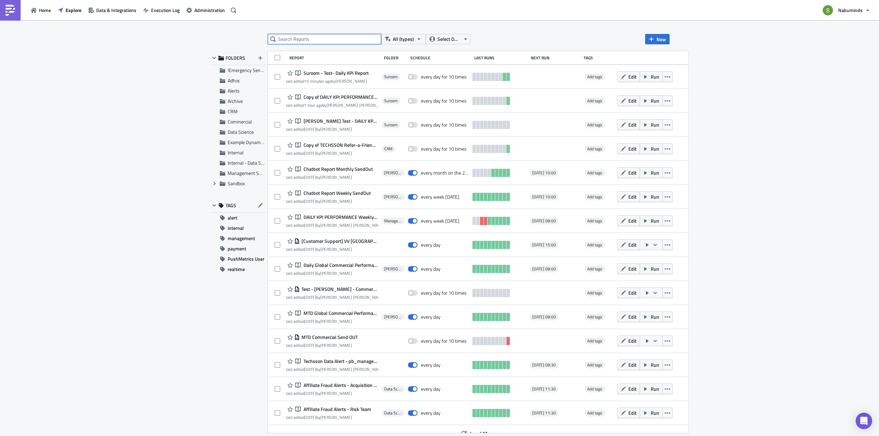
click at [308, 40] on input "text" at bounding box center [324, 39] width 113 height 10
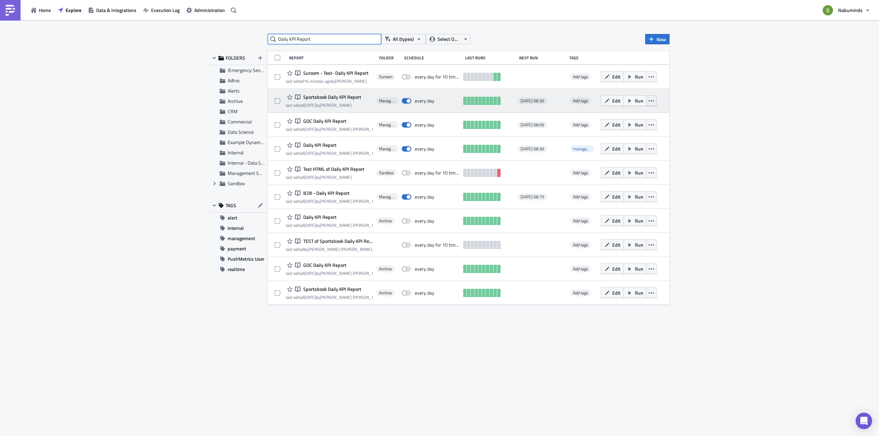
type input "Daily KPI Report"
click at [654, 101] on icon "button" at bounding box center [651, 100] width 5 height 1
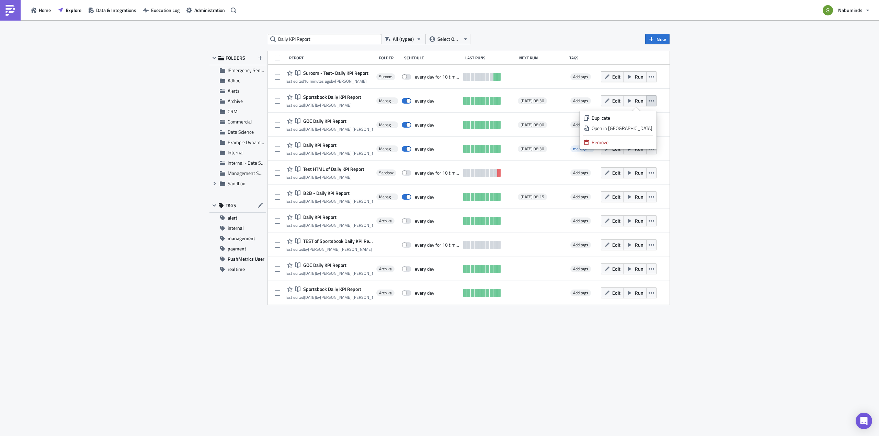
click at [612, 117] on div "Duplicate" at bounding box center [622, 118] width 61 height 7
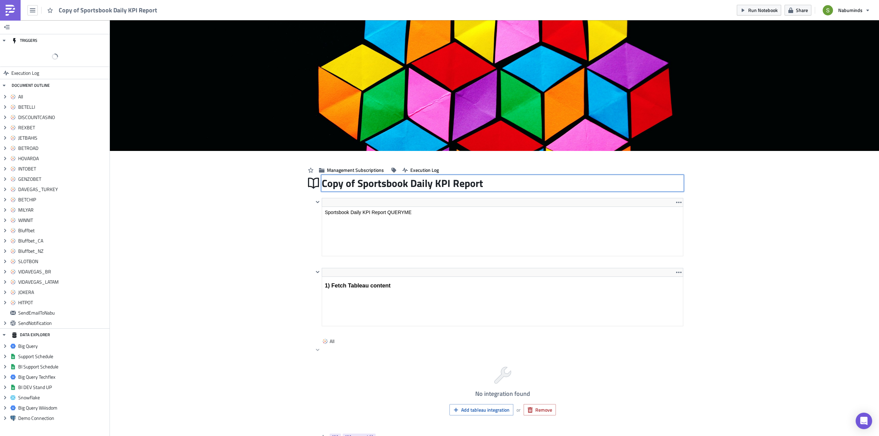
drag, startPoint x: 354, startPoint y: 183, endPoint x: 324, endPoint y: 180, distance: 29.7
click at [324, 180] on div "Copy of Sportsbook Daily KPI Report Copy of Sportsbook Daily KPI Report" at bounding box center [503, 183] width 362 height 16
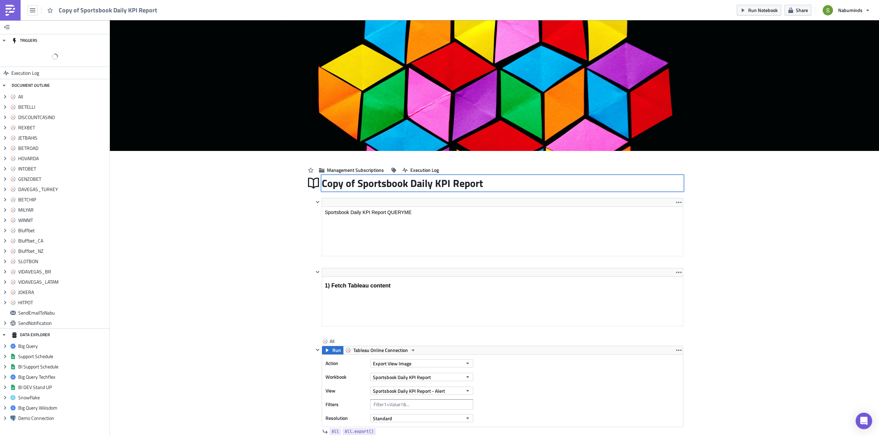
drag, startPoint x: 354, startPoint y: 183, endPoint x: 325, endPoint y: 181, distance: 29.3
click at [325, 181] on input "Copy of Sportsbook Daily KPI Report" at bounding box center [403, 183] width 163 height 13
type input "Suroom - Test - Sportsbook Daily KPI Report"
click at [341, 167] on span "Management Subscriptions" at bounding box center [355, 170] width 57 height 7
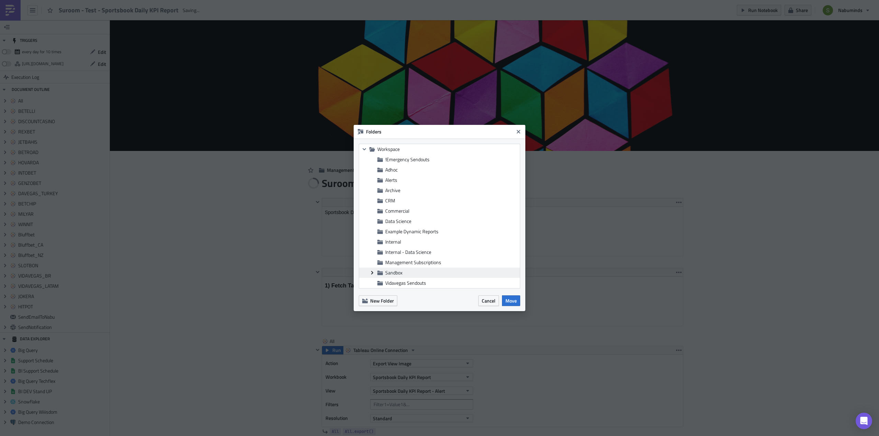
click at [373, 272] on icon "Expand group" at bounding box center [371, 272] width 5 height 5
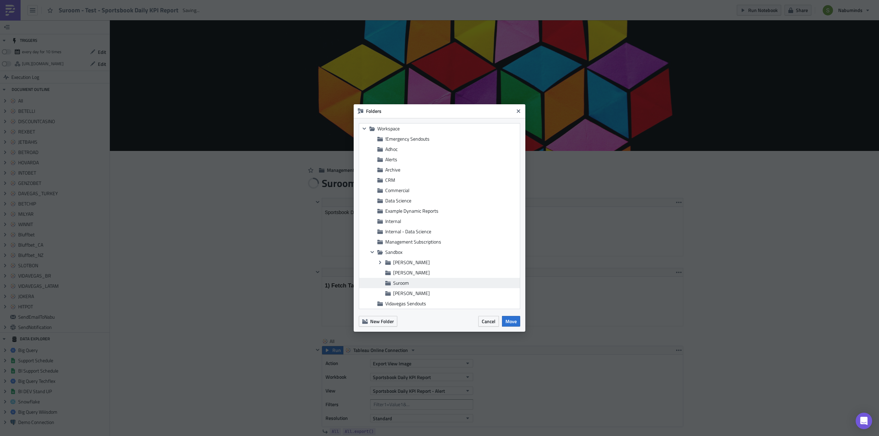
click at [404, 284] on span "Suroom" at bounding box center [401, 282] width 16 height 7
click at [512, 321] on span "Move" at bounding box center [510, 321] width 11 height 7
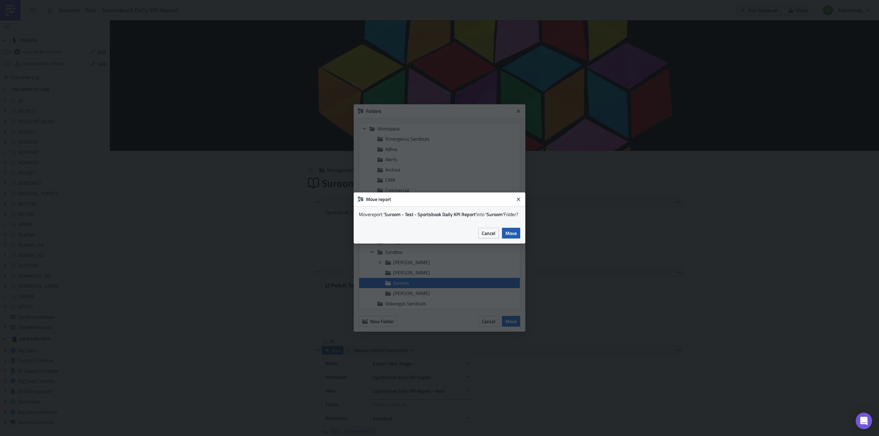
click at [512, 235] on span "Move" at bounding box center [510, 233] width 11 height 7
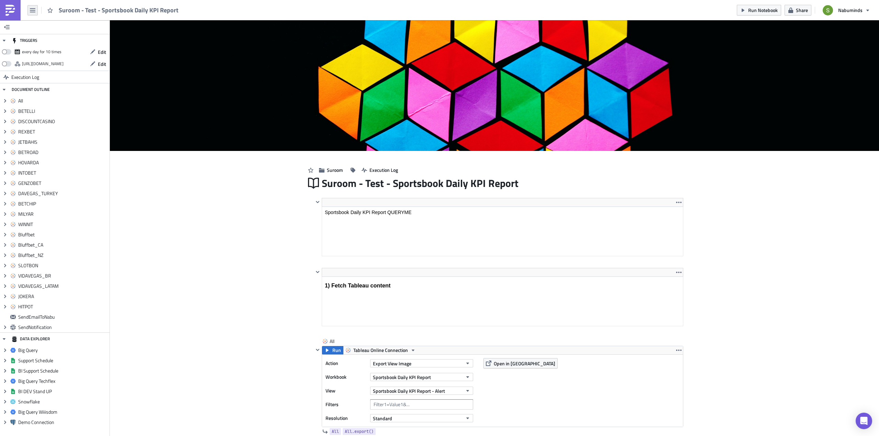
click at [34, 10] on icon "button" at bounding box center [32, 10] width 5 height 5
click at [47, 46] on div "Explore" at bounding box center [62, 48] width 46 height 7
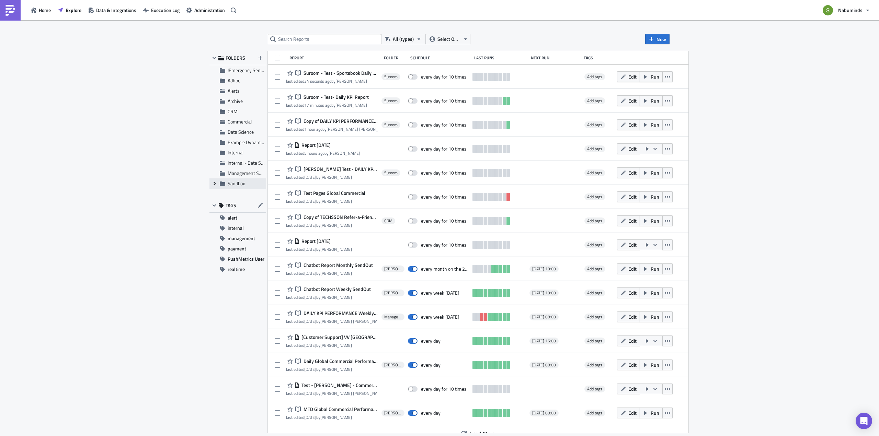
click at [213, 183] on icon "Expand group" at bounding box center [214, 183] width 5 height 5
click at [241, 166] on span "Suroom" at bounding box center [244, 162] width 16 height 7
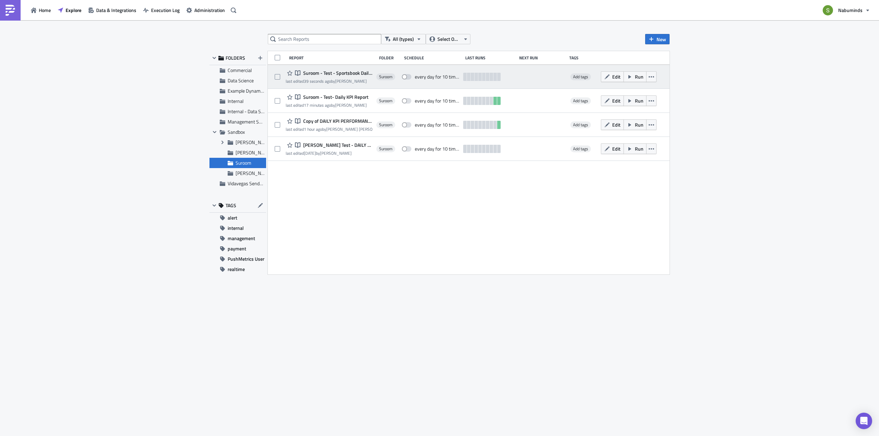
click at [346, 73] on span "Suroom - Test - Sportsbook Daily KPI Report" at bounding box center [336, 73] width 71 height 6
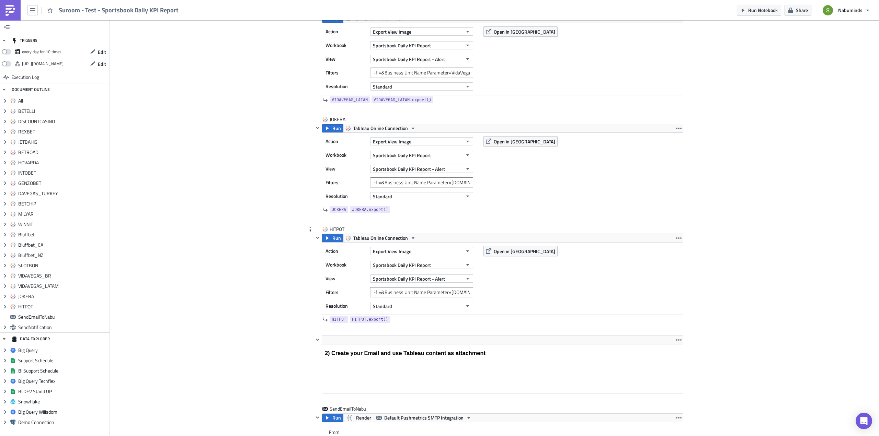
scroll to position [2297, 0]
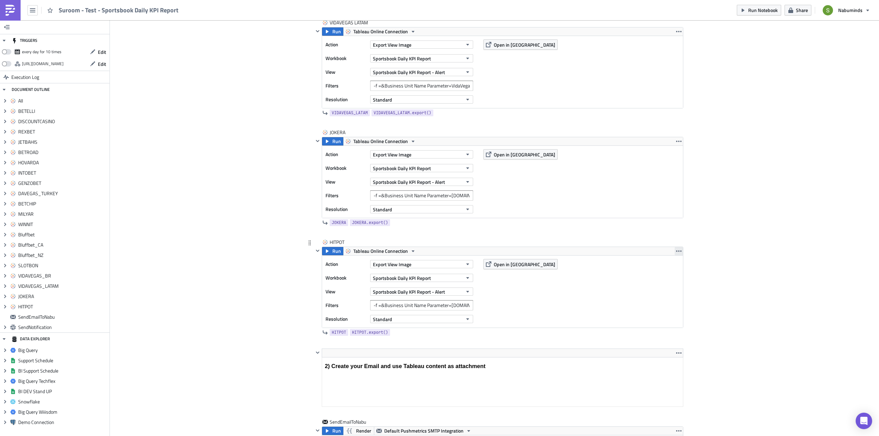
click at [677, 251] on icon "button" at bounding box center [678, 251] width 5 height 5
click at [666, 267] on div "Duplicate" at bounding box center [681, 267] width 46 height 7
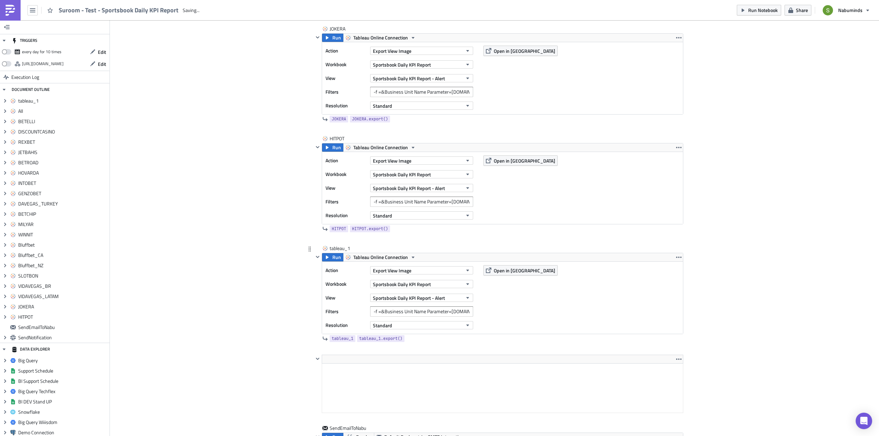
scroll to position [0, 0]
click at [341, 248] on div "tableau_1" at bounding box center [347, 248] width 34 height 7
drag, startPoint x: 350, startPoint y: 249, endPoint x: 325, endPoint y: 248, distance: 24.4
click at [325, 248] on div "tableau_1 tableau_1" at bounding box center [498, 249] width 370 height 8
type input "[PERSON_NAME]"
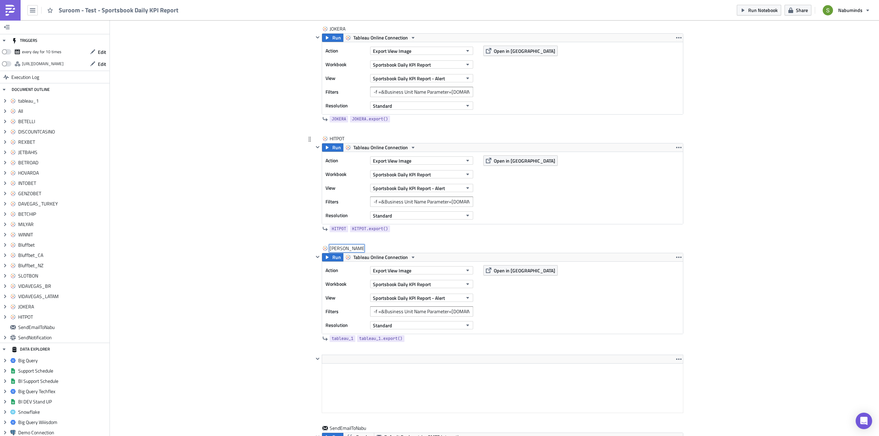
click at [435, 244] on div "HITPOT Run Tableau Online Connection Action Export View Image Workbook Sportsbo…" at bounding box center [498, 190] width 370 height 110
click at [450, 312] on input "-f =&Business Unit Name Parameter=HITPOT.COM" at bounding box center [421, 312] width 103 height 10
drag, startPoint x: 447, startPoint y: 311, endPoint x: 457, endPoint y: 312, distance: 10.1
click at [457, 312] on input "-f =&Business Unit Name Parameter=HITPOT.COM" at bounding box center [421, 312] width 103 height 10
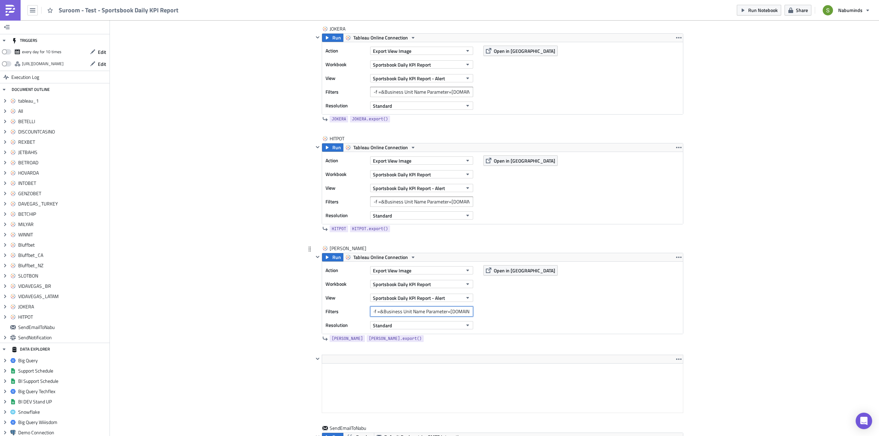
scroll to position [0, 0]
type input "-f =&Business Unit Name Parameter=CASHER.COM"
click at [512, 305] on div "Action Export View Image Workbook Sportsbook Daily KPI Report View Sportsbook D…" at bounding box center [502, 298] width 361 height 72
click at [458, 313] on input "-f =&Business Unit Name Parameter=CASHER.COM" at bounding box center [421, 312] width 103 height 10
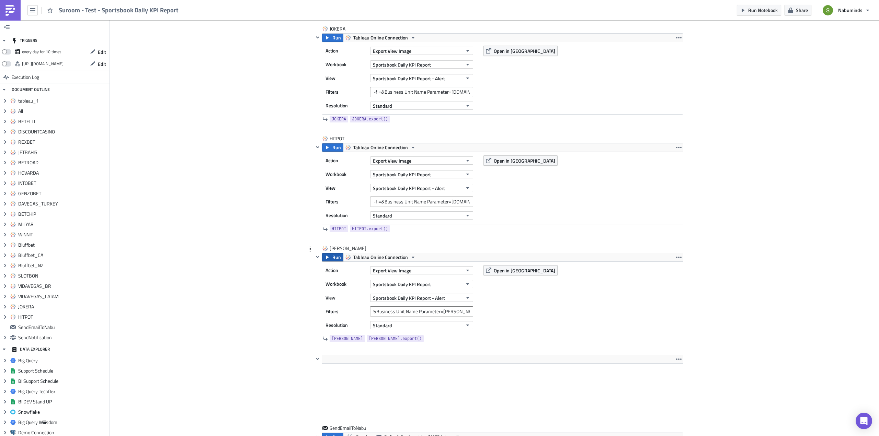
click at [328, 258] on button "Run" at bounding box center [332, 257] width 21 height 8
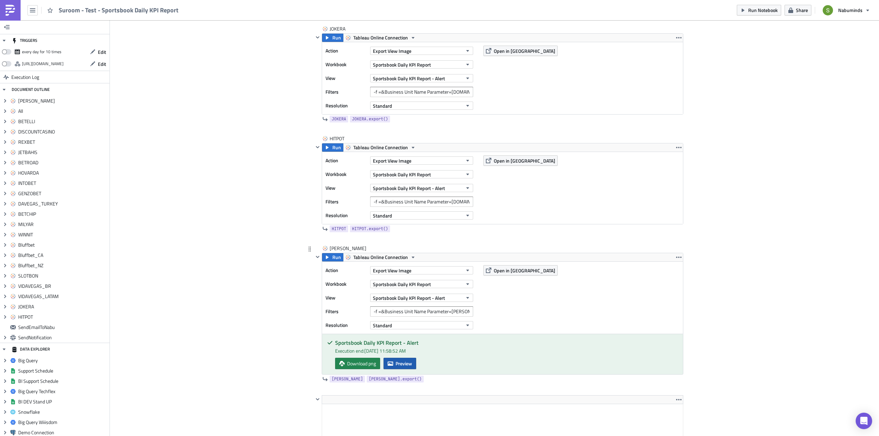
click at [403, 362] on span "Preview" at bounding box center [404, 363] width 16 height 7
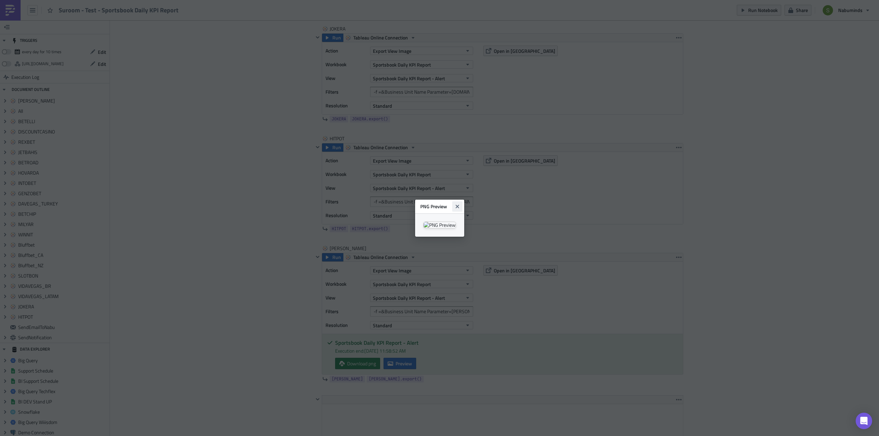
click at [460, 204] on icon "Close" at bounding box center [457, 206] width 5 height 5
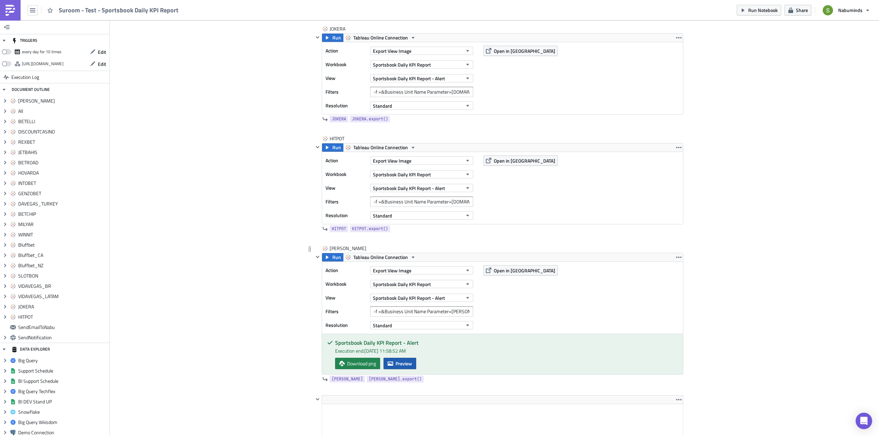
click at [407, 365] on span "Preview" at bounding box center [404, 363] width 16 height 7
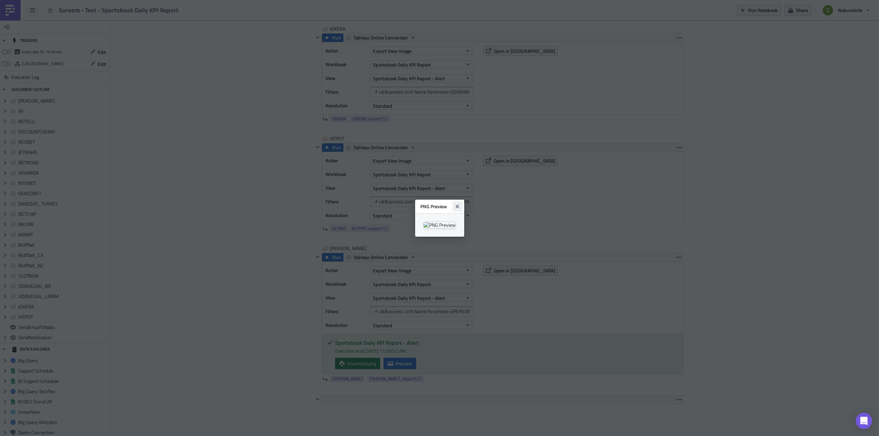
click at [463, 202] on button "Close" at bounding box center [457, 207] width 10 height 10
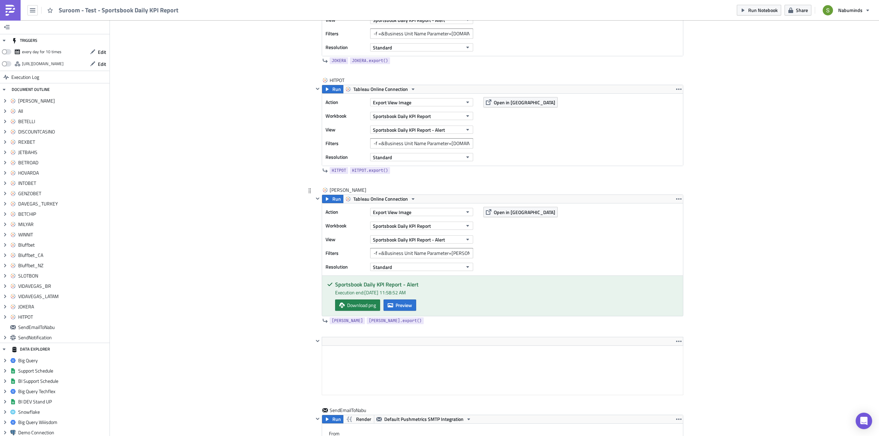
scroll to position [2469, 0]
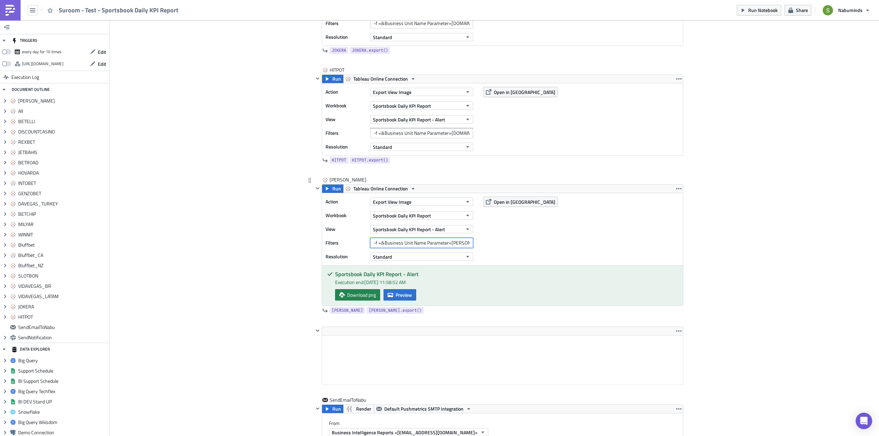
click at [453, 242] on input "-f =&Business Unit Name Parameter=CASHER.COM" at bounding box center [421, 243] width 103 height 10
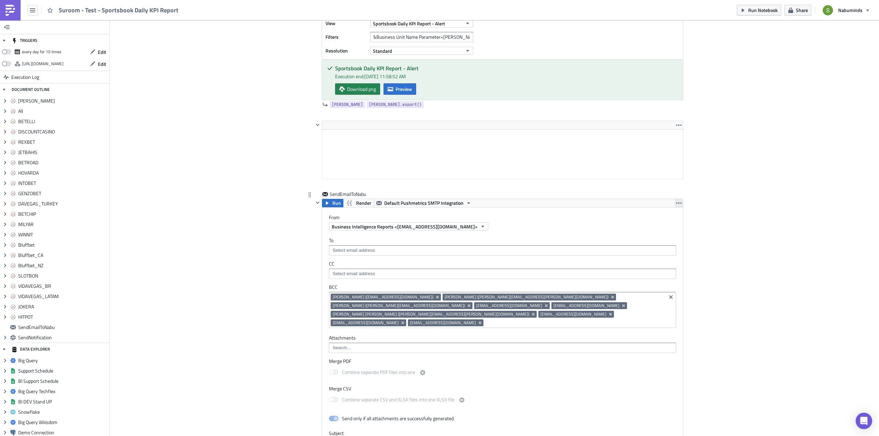
scroll to position [0, 0]
click at [676, 203] on icon "button" at bounding box center [678, 203] width 5 height 5
click at [677, 221] on div "Duplicate" at bounding box center [681, 219] width 46 height 7
click at [678, 203] on icon "button" at bounding box center [678, 203] width 5 height 1
click at [670, 240] on link "Remove" at bounding box center [676, 244] width 58 height 10
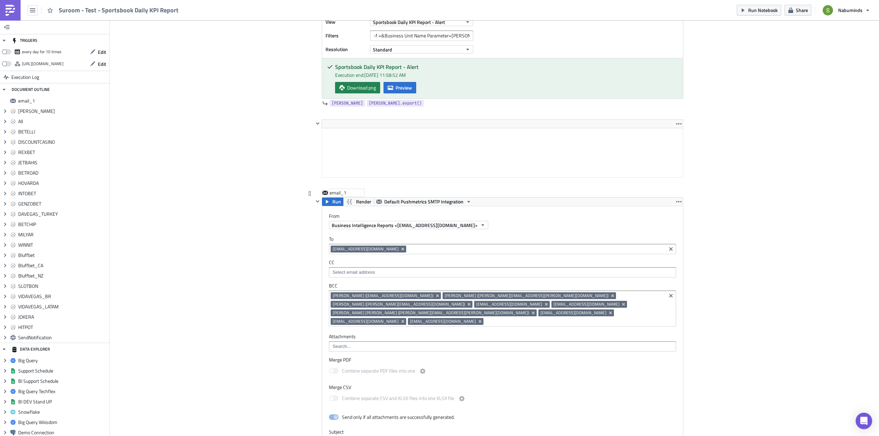
click at [339, 192] on div "email_1" at bounding box center [347, 193] width 34 height 7
drag, startPoint x: 354, startPoint y: 194, endPoint x: 311, endPoint y: 195, distance: 42.6
click at [313, 195] on div "email_1 email_1" at bounding box center [498, 194] width 370 height 8
type input "Suroom-Test"
click at [575, 318] on input at bounding box center [574, 321] width 179 height 7
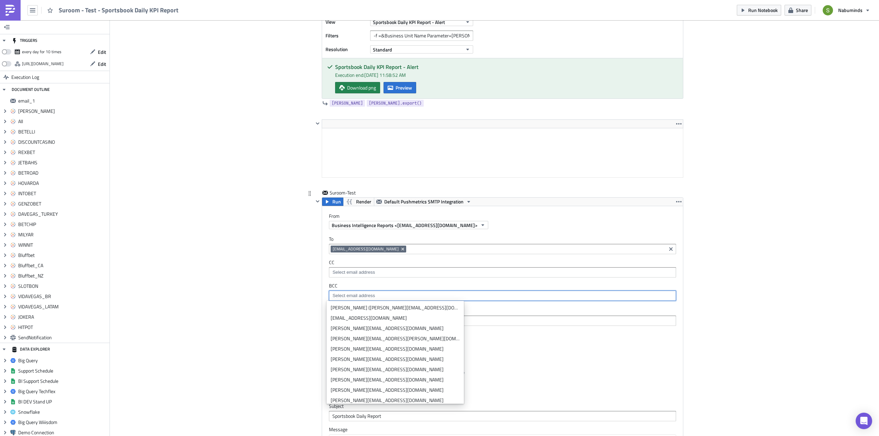
click at [412, 250] on input at bounding box center [536, 249] width 256 height 7
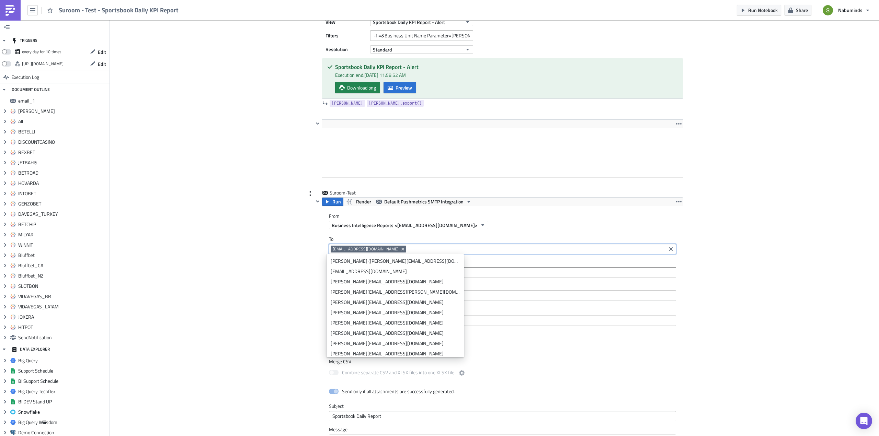
click at [407, 236] on div "To suroom.khan@nabu.ee suroom.khan@nabu.ee CC BCC" at bounding box center [502, 268] width 361 height 79
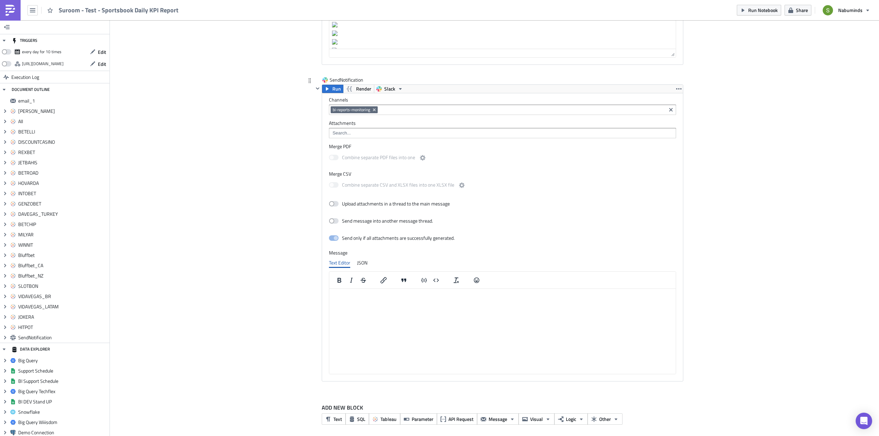
scroll to position [3157, 0]
click at [372, 107] on icon "Remove Tag" at bounding box center [374, 108] width 5 height 5
click at [350, 152] on div "#test-bi-apps" at bounding box center [358, 152] width 54 height 7
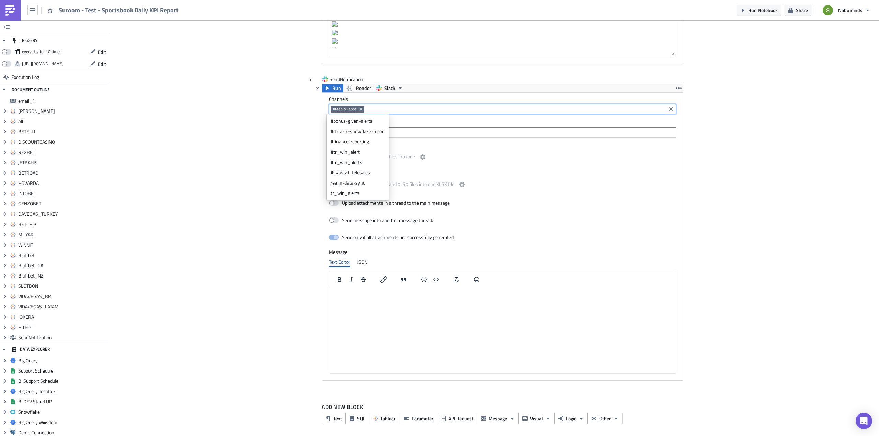
click at [408, 96] on label "Channels" at bounding box center [502, 99] width 347 height 6
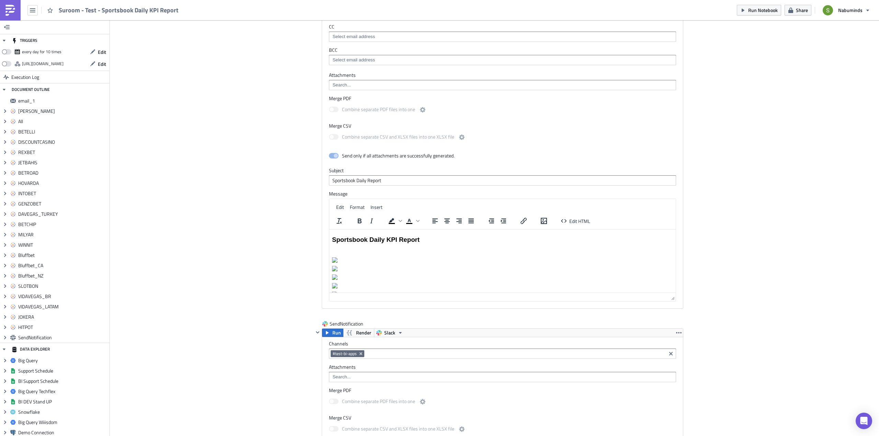
scroll to position [2917, 0]
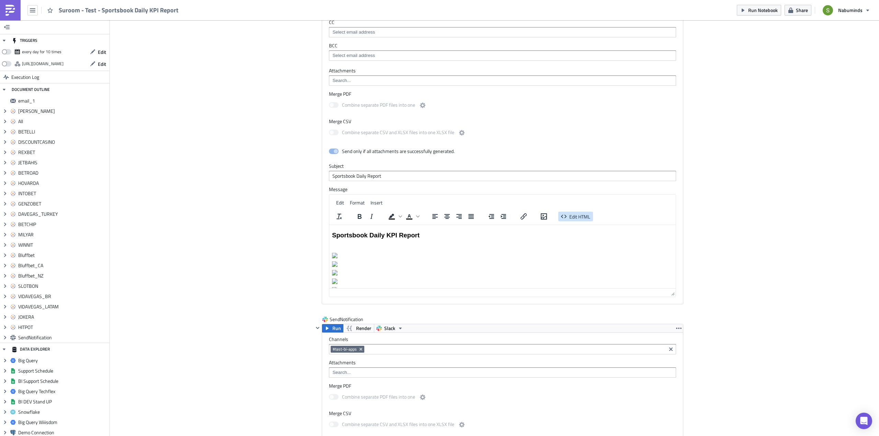
click at [577, 216] on span "Edit HTML" at bounding box center [579, 216] width 21 height 7
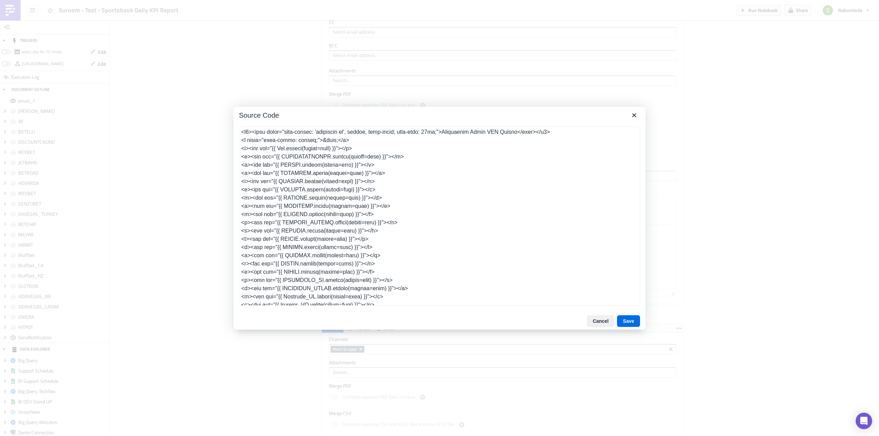
scroll to position [0, 0]
click at [635, 114] on icon "Close" at bounding box center [634, 115] width 8 height 8
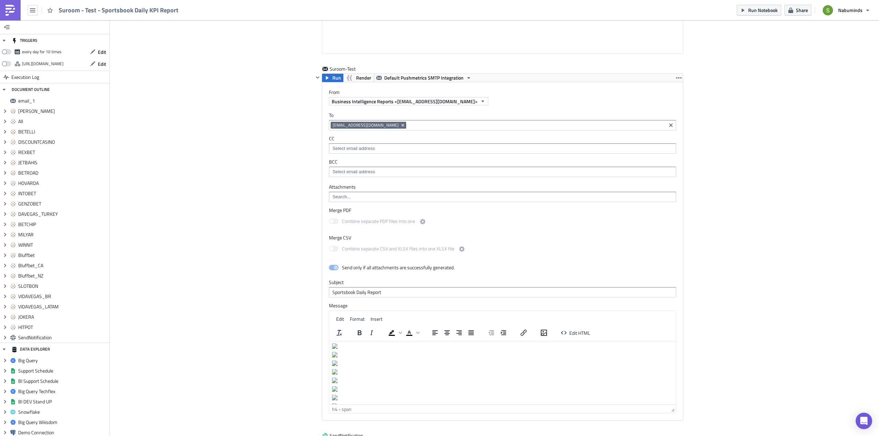
scroll to position [2848, 0]
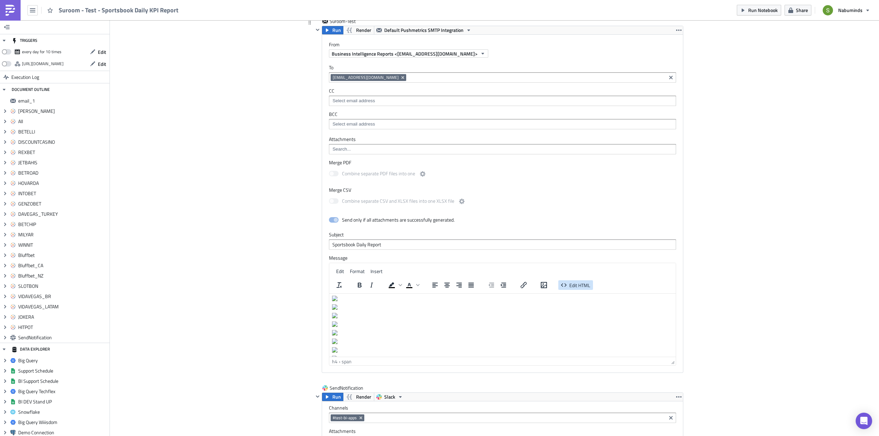
click at [577, 283] on span "Edit HTML" at bounding box center [579, 285] width 21 height 7
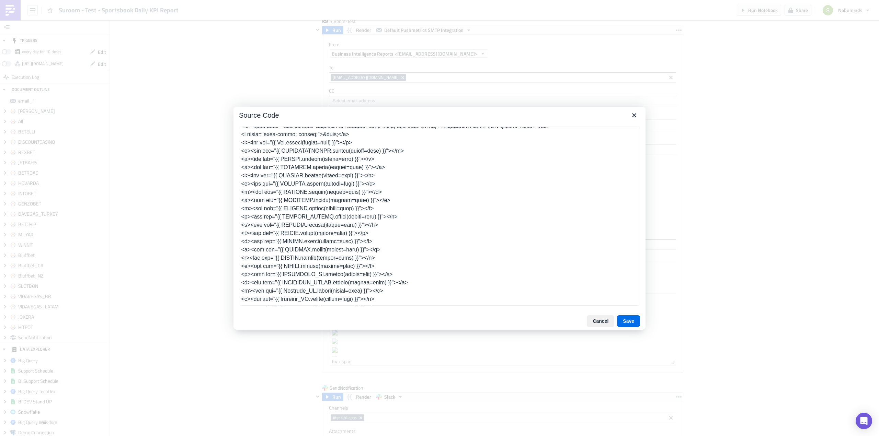
scroll to position [14, 0]
drag, startPoint x: 374, startPoint y: 260, endPoint x: 242, endPoint y: 258, distance: 132.2
click at [242, 258] on textarea at bounding box center [439, 216] width 401 height 179
click at [376, 259] on textarea at bounding box center [439, 216] width 401 height 179
click at [301, 265] on textarea at bounding box center [439, 216] width 401 height 179
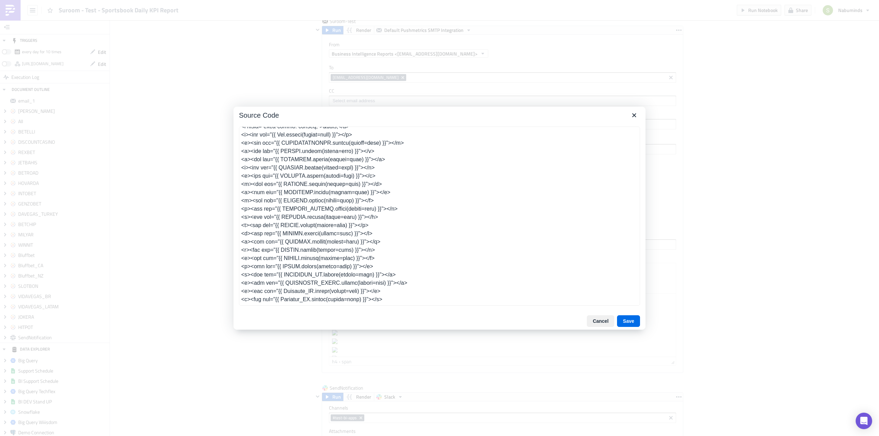
type textarea "<h4><span style="font-family: 'trebuchet ms', geneva, sans-serif; font-size: 14…"
click at [628, 323] on button "Save" at bounding box center [628, 322] width 23 height 12
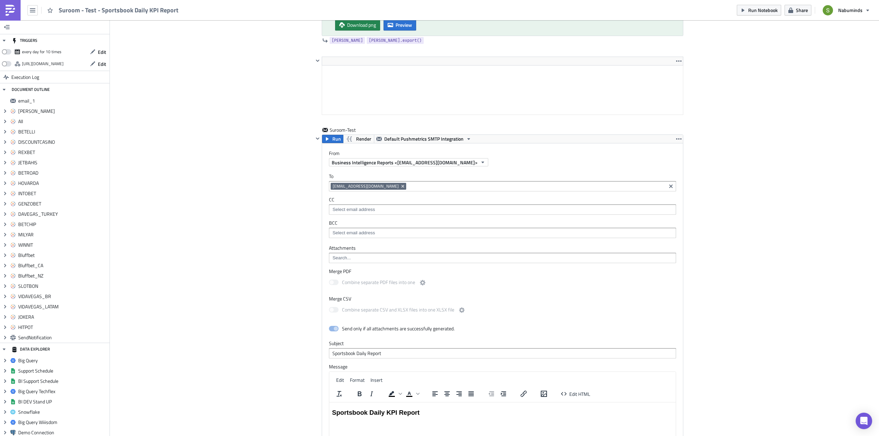
scroll to position [2713, 0]
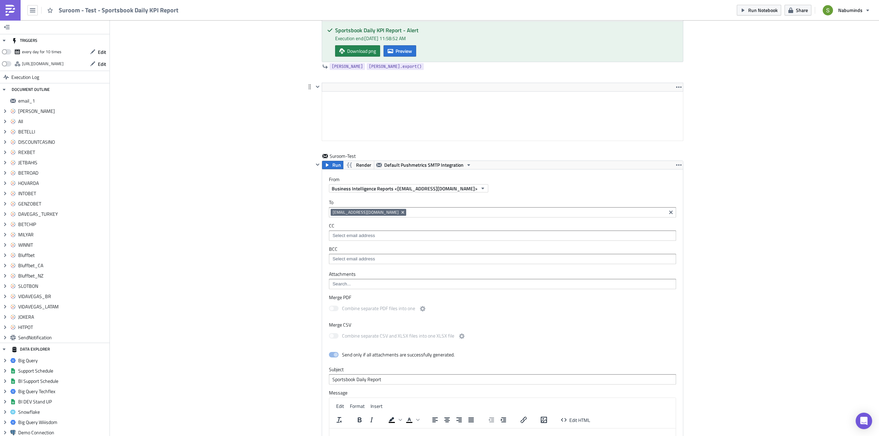
click at [361, 103] on html at bounding box center [502, 98] width 361 height 12
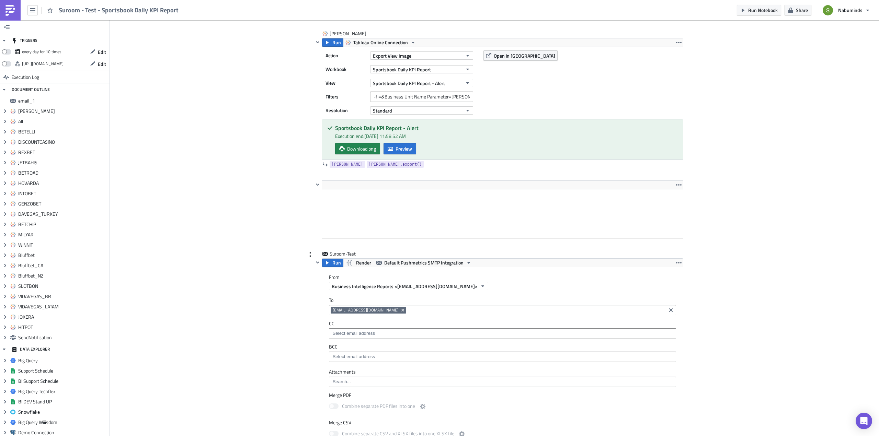
scroll to position [2610, 0]
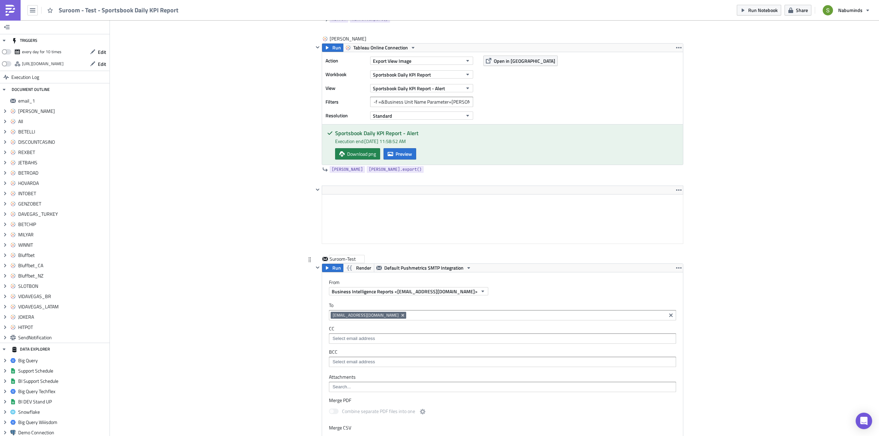
click at [355, 258] on div "Suroom-Test" at bounding box center [347, 259] width 34 height 7
click at [385, 259] on div "Suroom-Test Suroom-Test" at bounding box center [498, 260] width 370 height 8
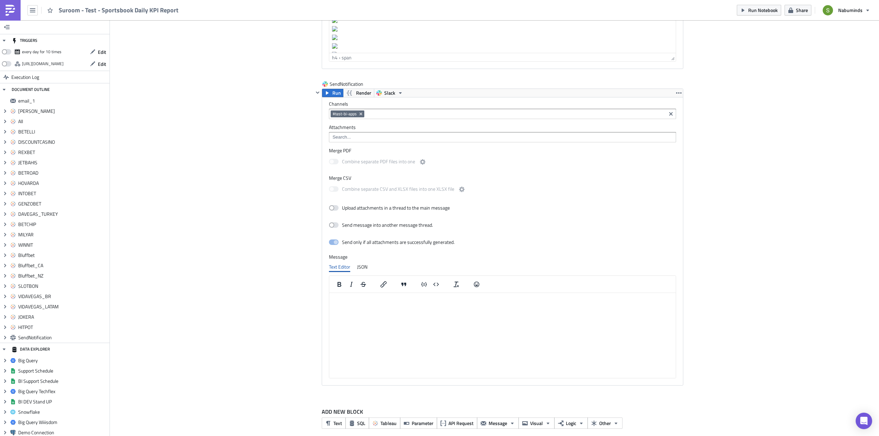
scroll to position [3160, 0]
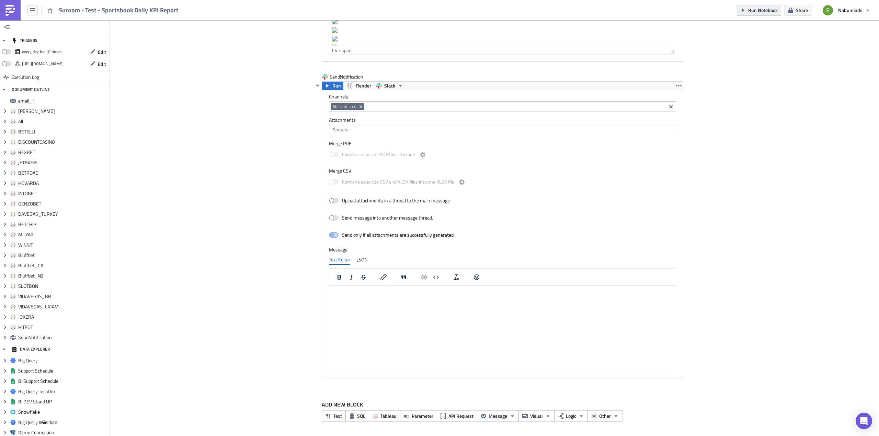
click at [752, 10] on span "Run Notebook" at bounding box center [763, 10] width 30 height 7
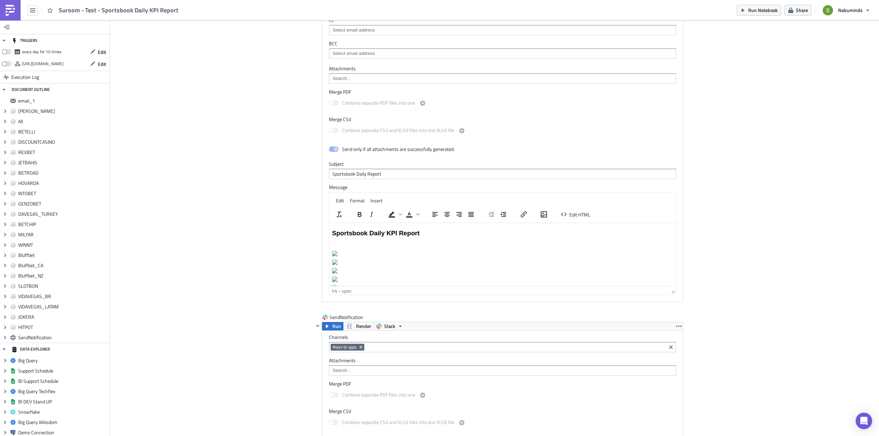
scroll to position [2919, 0]
click at [580, 214] on span "Edit HTML" at bounding box center [579, 214] width 21 height 7
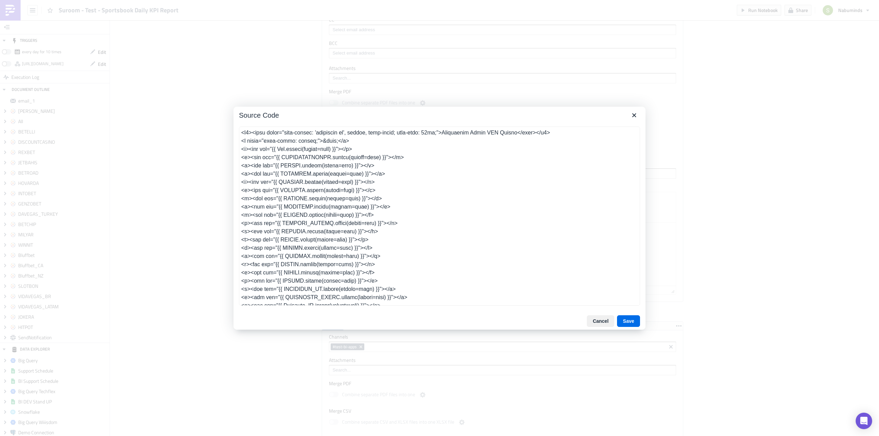
scroll to position [23, 0]
click at [381, 250] on textarea at bounding box center [439, 216] width 401 height 179
click at [633, 115] on icon "Close" at bounding box center [634, 115] width 8 height 8
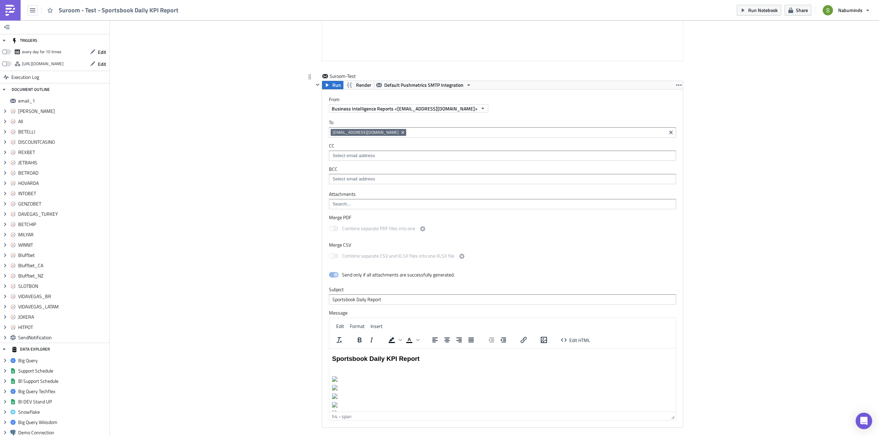
scroll to position [2782, 0]
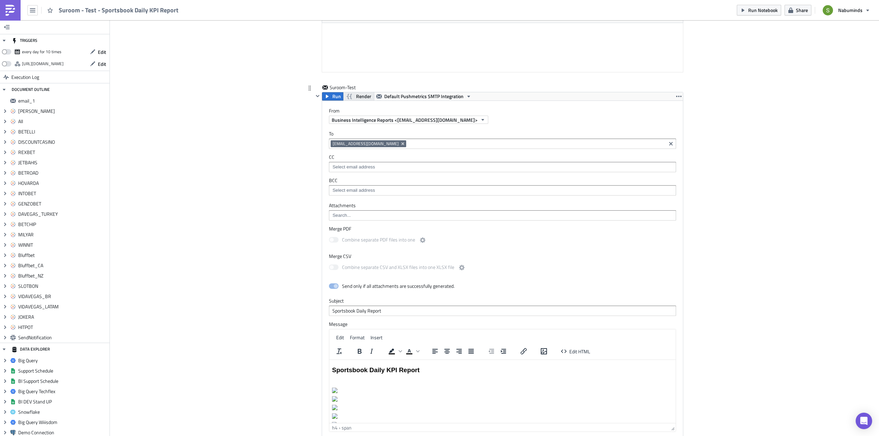
click at [359, 96] on span "Render" at bounding box center [363, 96] width 15 height 8
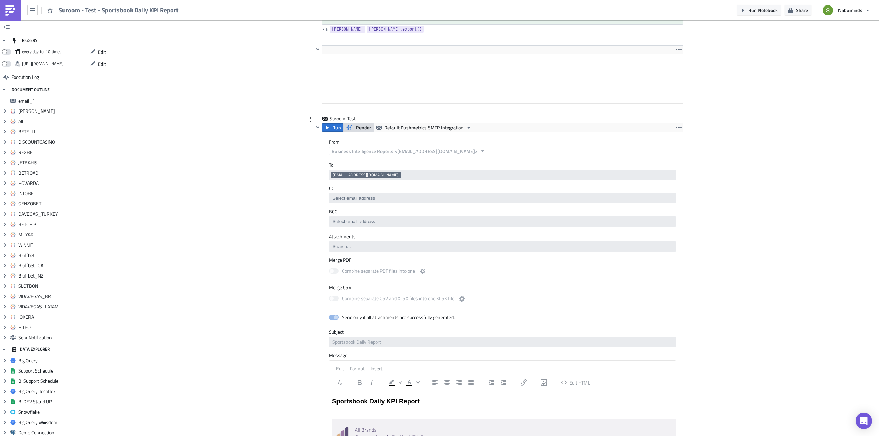
scroll to position [2748, 0]
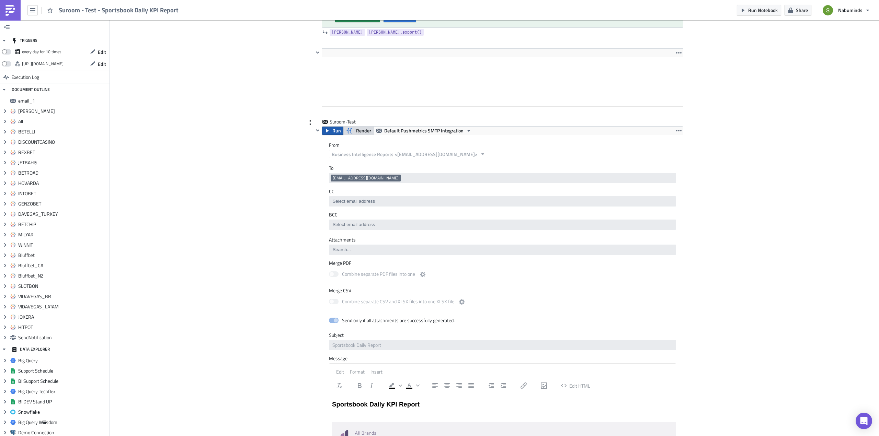
click at [334, 132] on span "Run" at bounding box center [336, 131] width 9 height 8
click at [360, 129] on span "Render" at bounding box center [363, 131] width 15 height 8
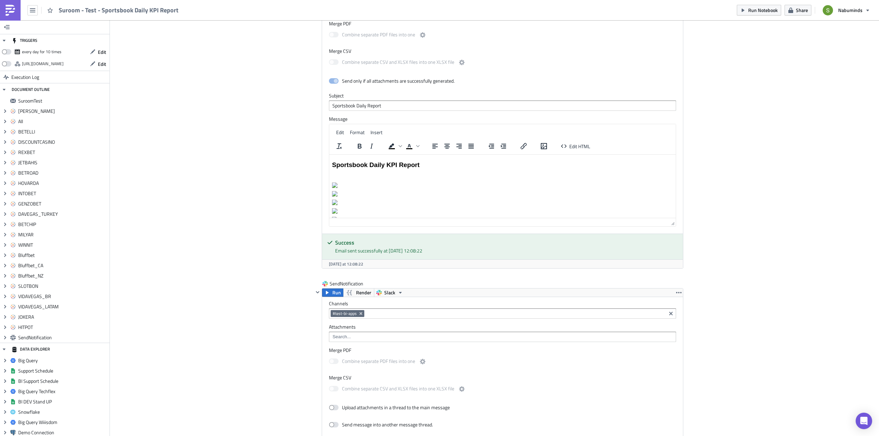
scroll to position [2988, 0]
click at [758, 8] on span "Run Notebook" at bounding box center [763, 10] width 30 height 7
